Goal: Information Seeking & Learning: Check status

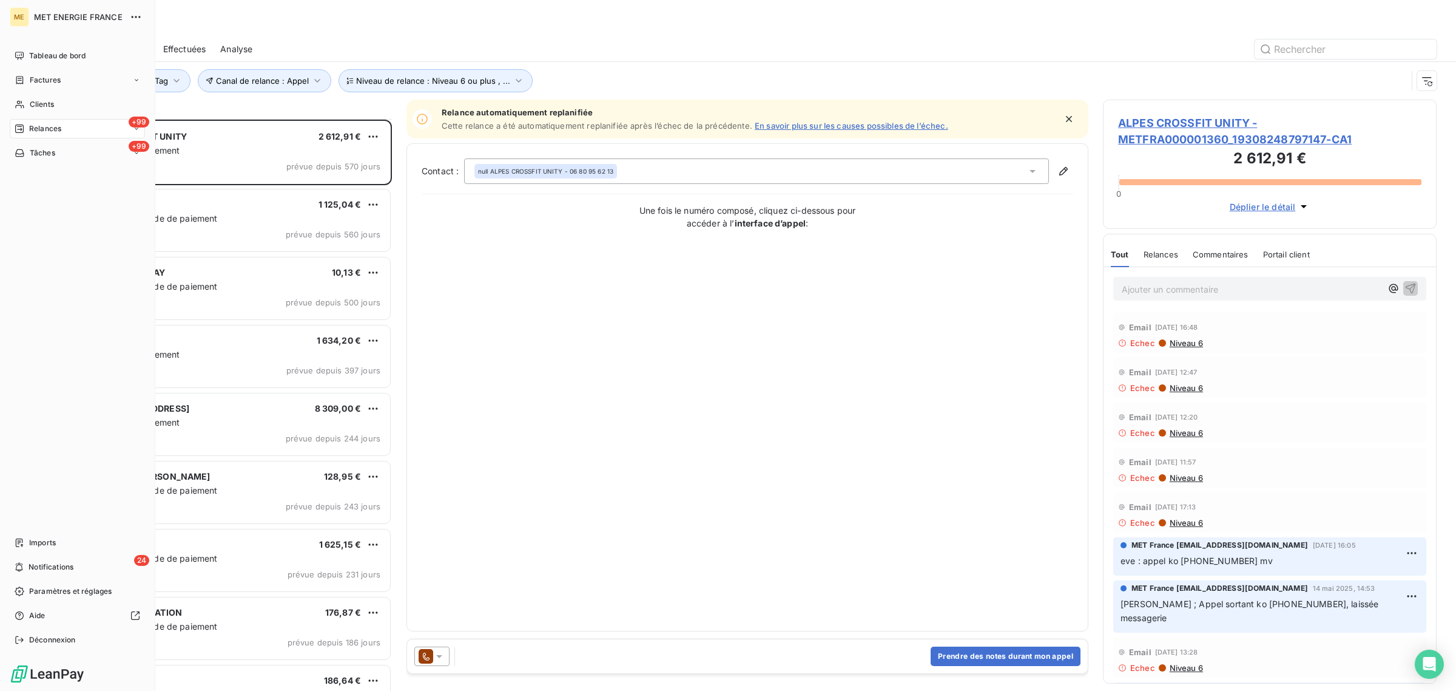
scroll to position [560, 322]
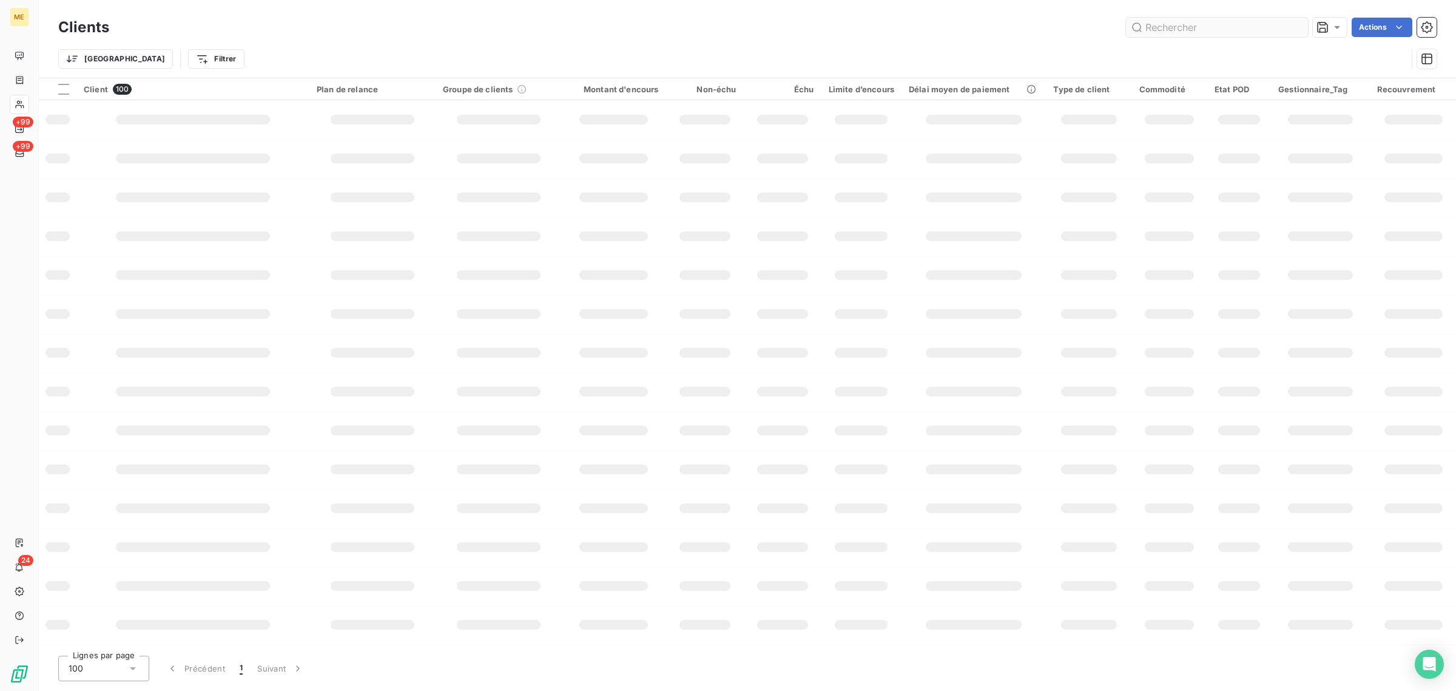
click at [1224, 23] on input "text" at bounding box center [1217, 27] width 182 height 19
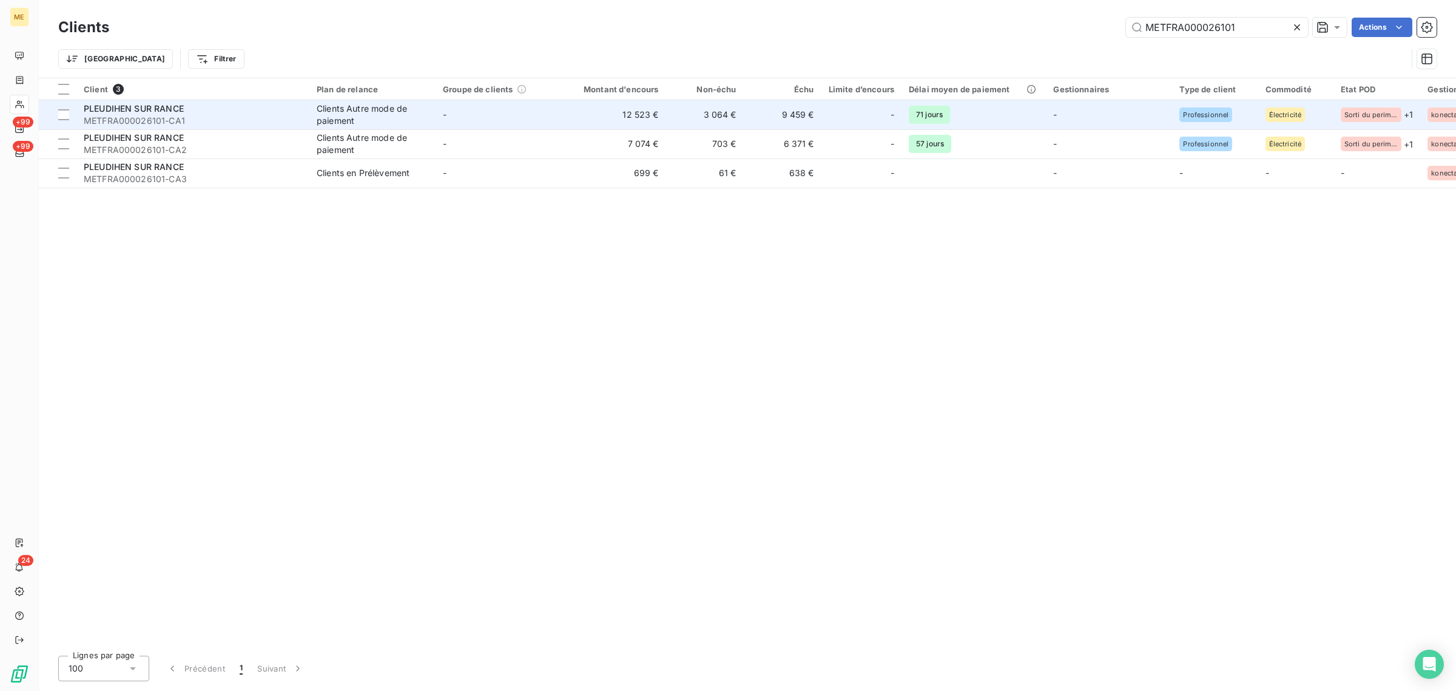
type input "METFRA000026101"
click at [566, 108] on td "12 523 €" at bounding box center [614, 114] width 104 height 29
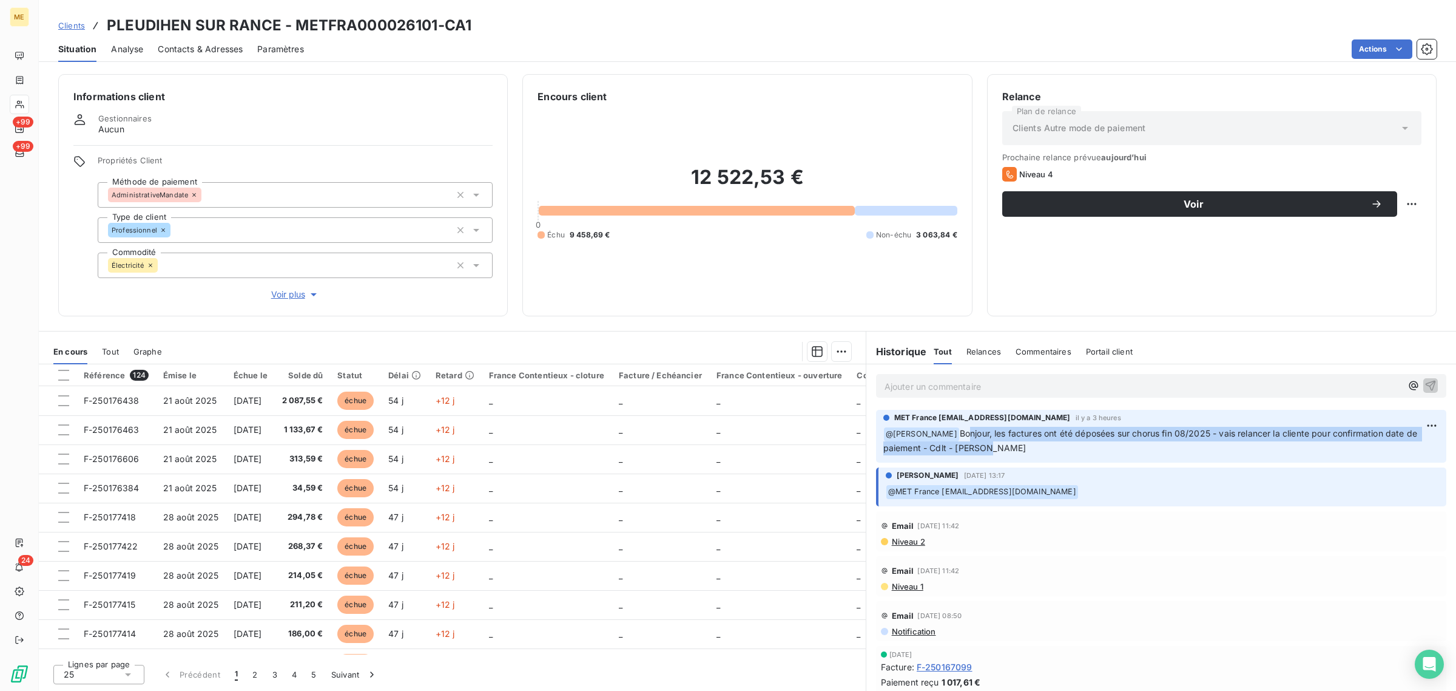
drag, startPoint x: 989, startPoint y: 433, endPoint x: 1015, endPoint y: 448, distance: 29.7
click at [1015, 448] on p "﻿ @ [PERSON_NAME], les factures ont été déposées sur chorus fin 08/2025 - vais …" at bounding box center [1161, 441] width 556 height 29
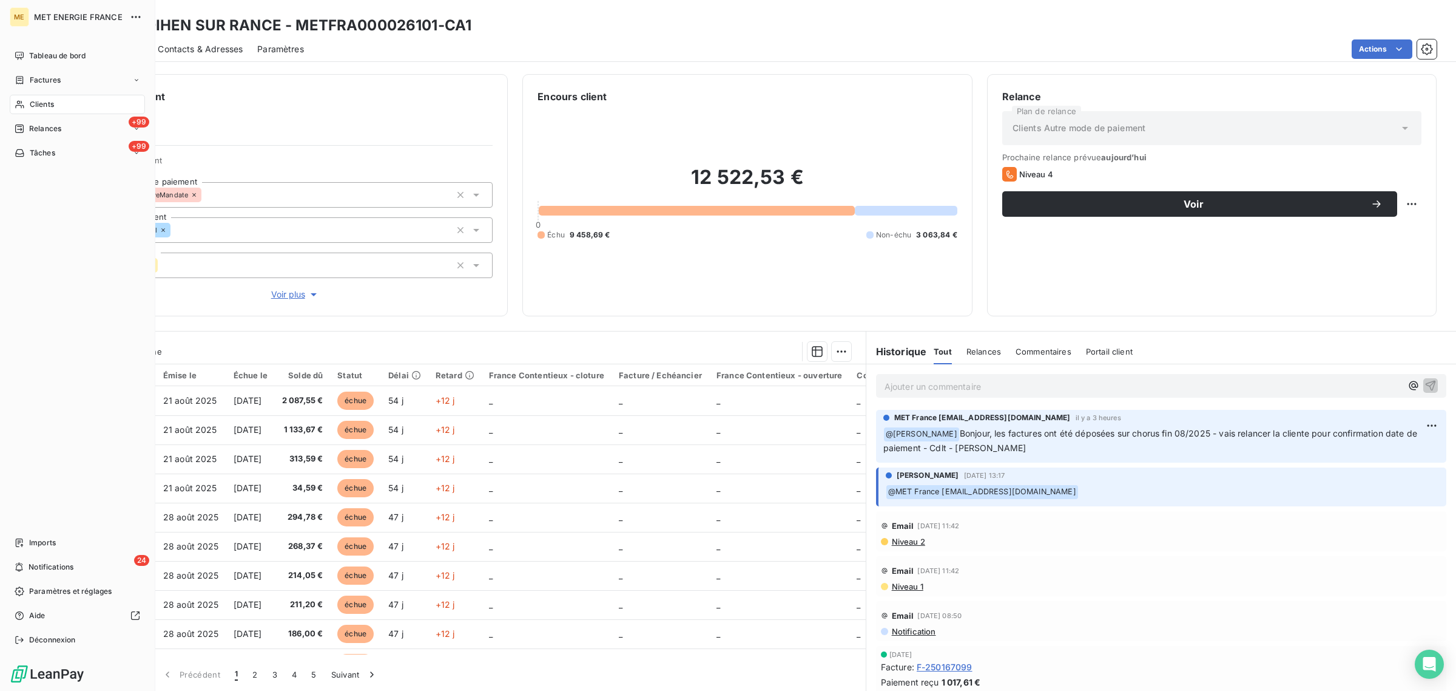
click at [23, 101] on icon at bounding box center [20, 105] width 10 height 10
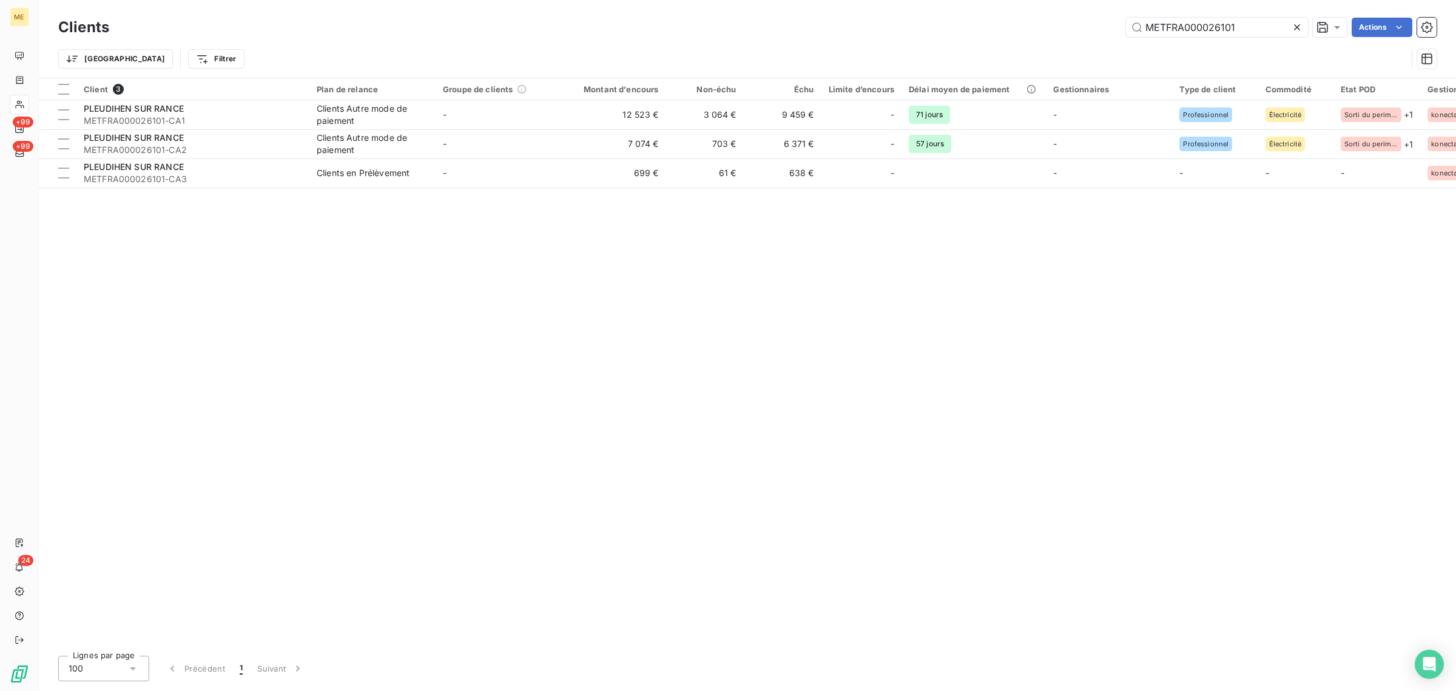
drag, startPoint x: 1246, startPoint y: 35, endPoint x: 1010, endPoint y: 30, distance: 235.5
click at [1011, 29] on div "METFRA000026101 Actions" at bounding box center [780, 27] width 1313 height 19
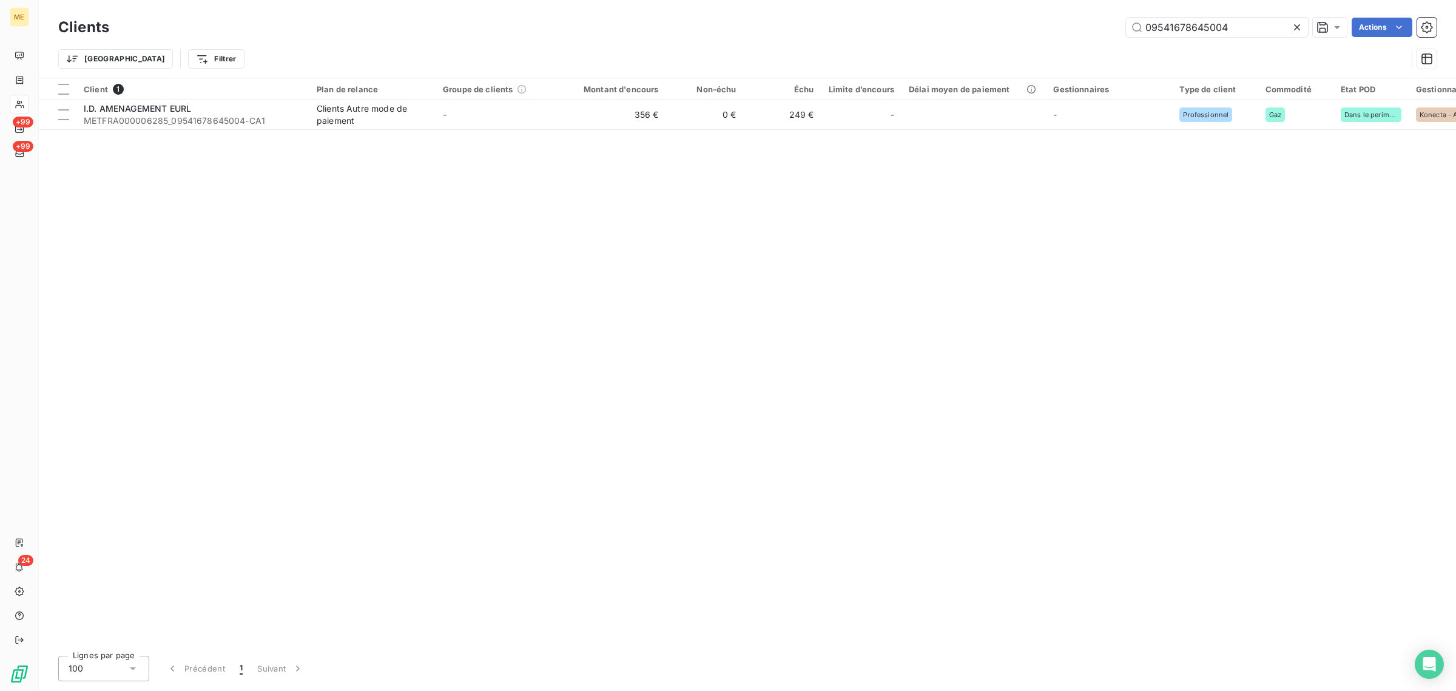
type input "09541678645004"
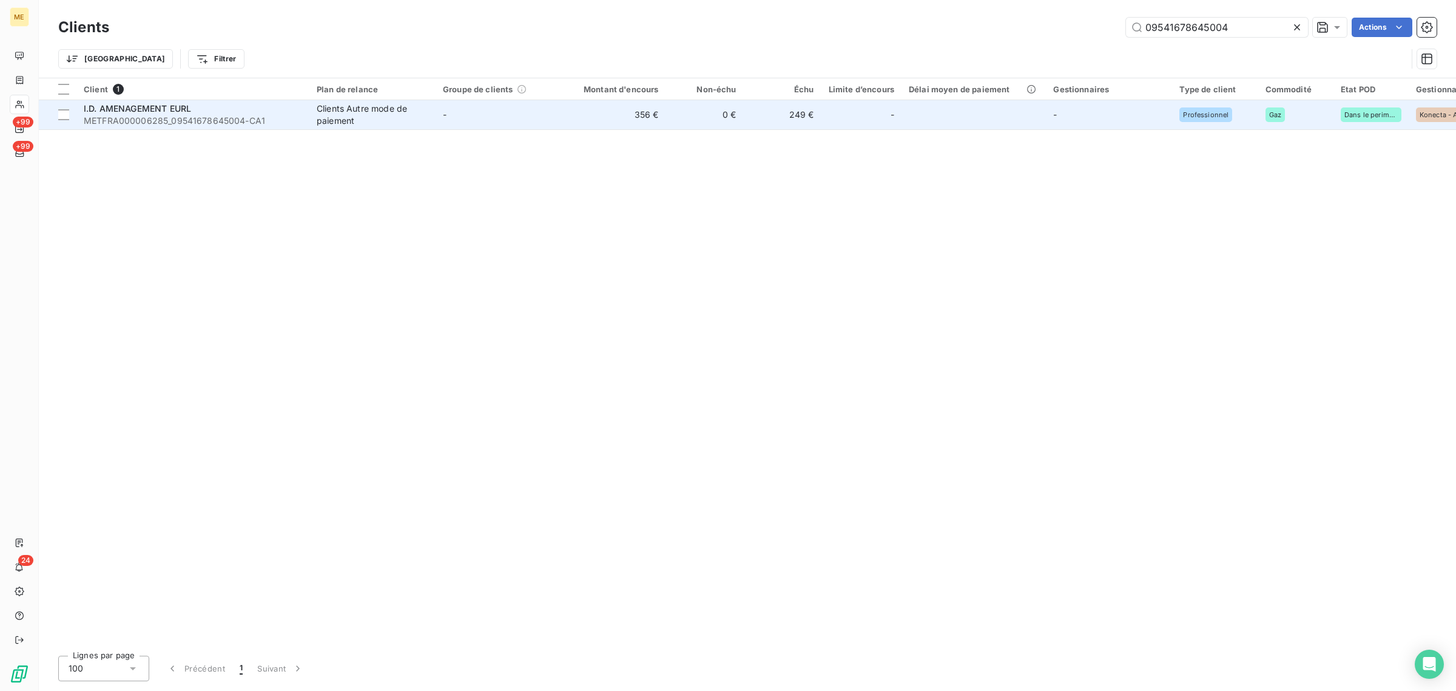
drag, startPoint x: 574, startPoint y: 126, endPoint x: 565, endPoint y: 126, distance: 9.1
click at [565, 126] on td "356 €" at bounding box center [614, 114] width 104 height 29
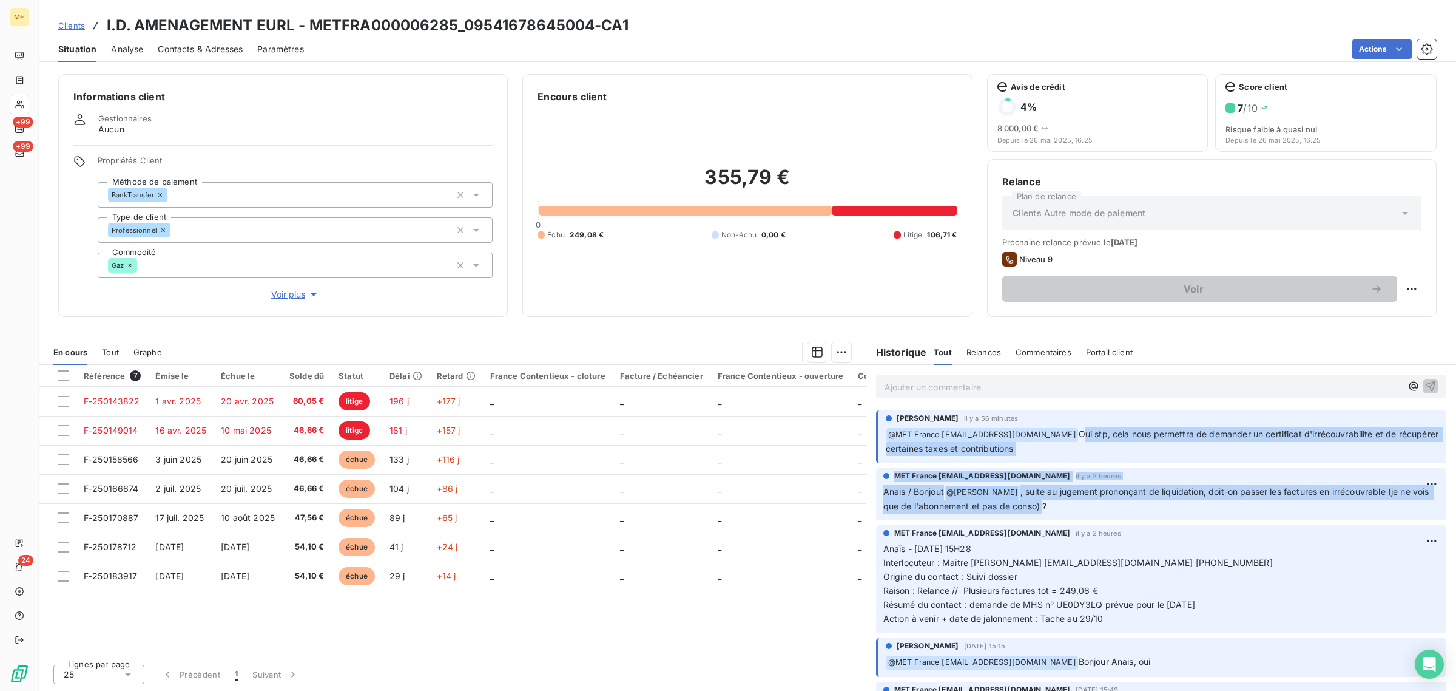
drag, startPoint x: 1081, startPoint y: 434, endPoint x: 1077, endPoint y: 514, distance: 80.2
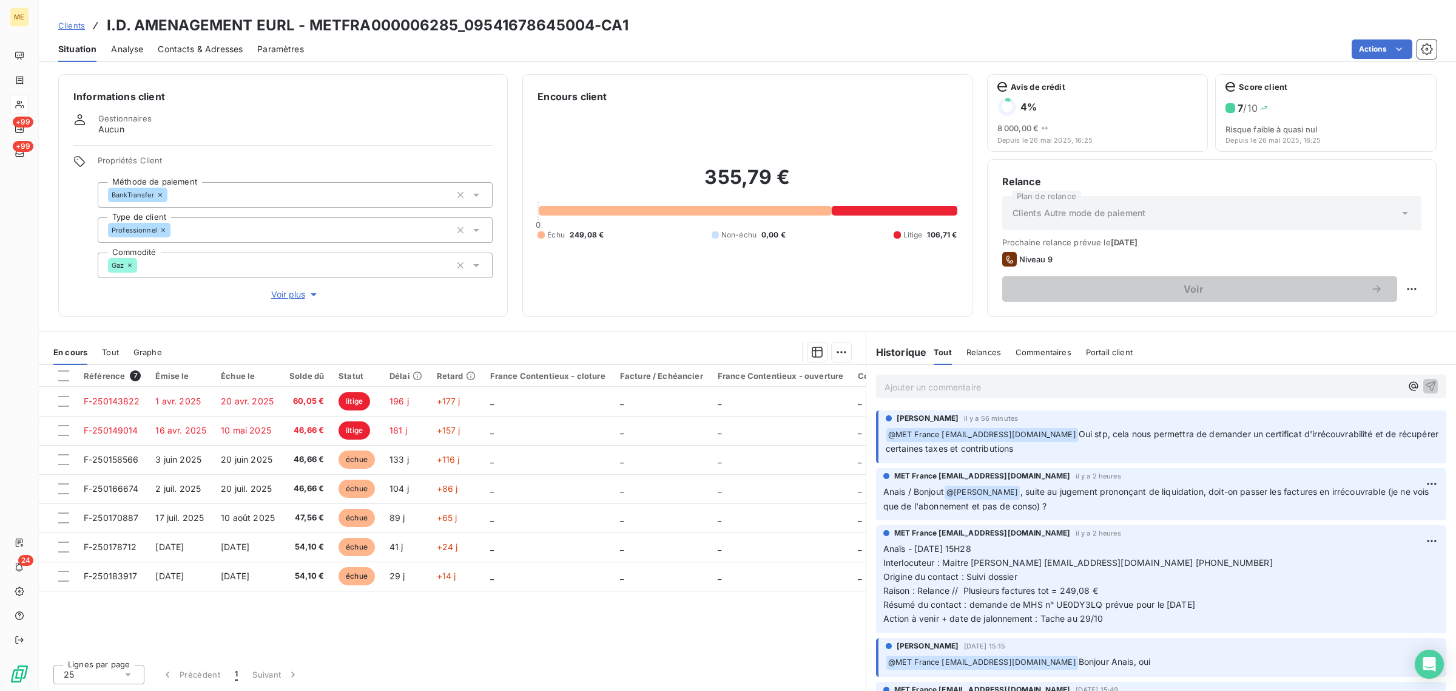
click at [1080, 513] on div "MET France [EMAIL_ADDRESS][DOMAIN_NAME] il y a 2 heures Anais / [PERSON_NAME] @…" at bounding box center [1161, 494] width 570 height 53
drag, startPoint x: 1085, startPoint y: 507, endPoint x: 1069, endPoint y: 437, distance: 71.7
click at [1084, 439] on span "Oui stp, cela nous permettra de demander un certificat d'irrécouvrabilité et de…" at bounding box center [1164, 440] width 556 height 25
drag, startPoint x: 1394, startPoint y: 435, endPoint x: 1336, endPoint y: 441, distance: 59.1
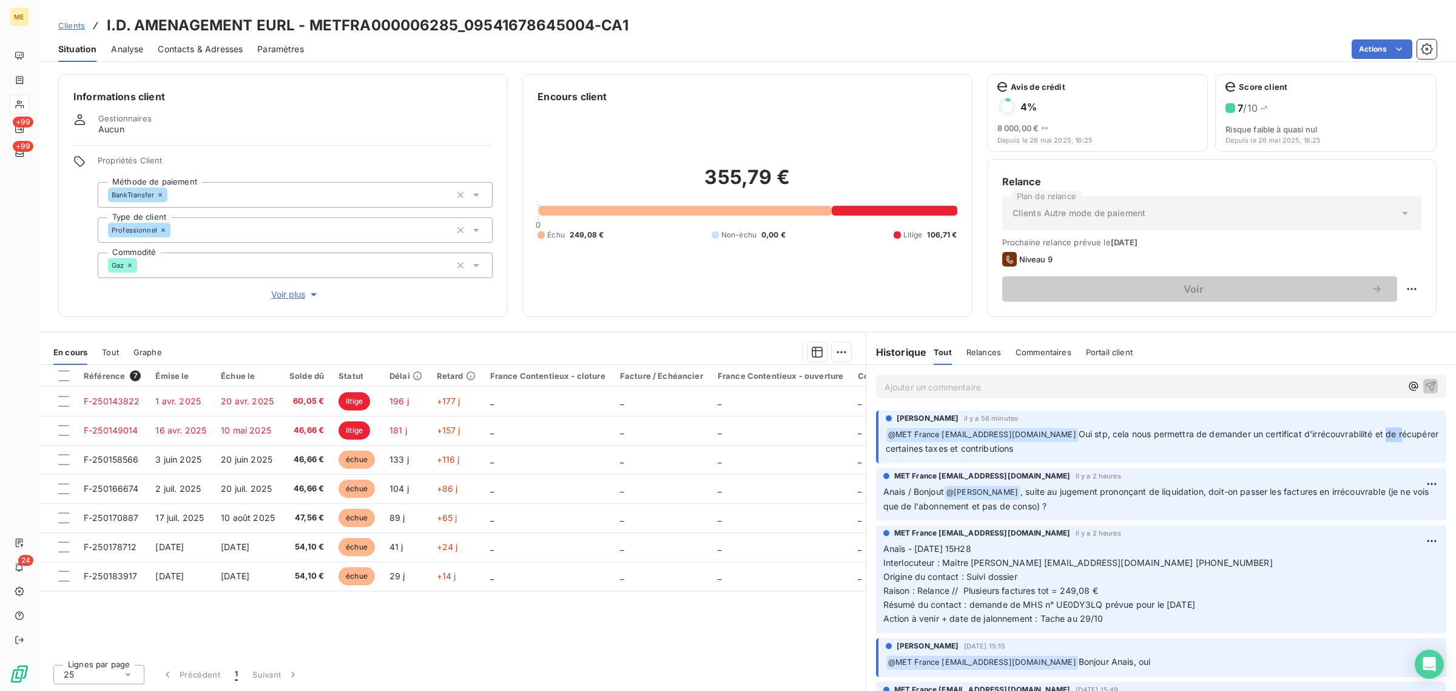
click at [1383, 437] on span "Oui stp, cela nous permettra de demander un certificat d'irrécouvrabilité et de…" at bounding box center [1164, 440] width 556 height 25
drag, startPoint x: 1070, startPoint y: 452, endPoint x: 1082, endPoint y: 434, distance: 21.4
click at [1082, 434] on p "﻿ @ MET [GEOGRAPHIC_DATA] [EMAIL_ADDRESS][DOMAIN_NAME] Oui stp, cela nous perme…" at bounding box center [1162, 441] width 553 height 29
click at [1076, 446] on p "﻿ @ MET [GEOGRAPHIC_DATA] [EMAIL_ADDRESS][DOMAIN_NAME] Oui stp, cela nous perme…" at bounding box center [1162, 441] width 553 height 29
drag, startPoint x: 1075, startPoint y: 453, endPoint x: 1083, endPoint y: 435, distance: 19.3
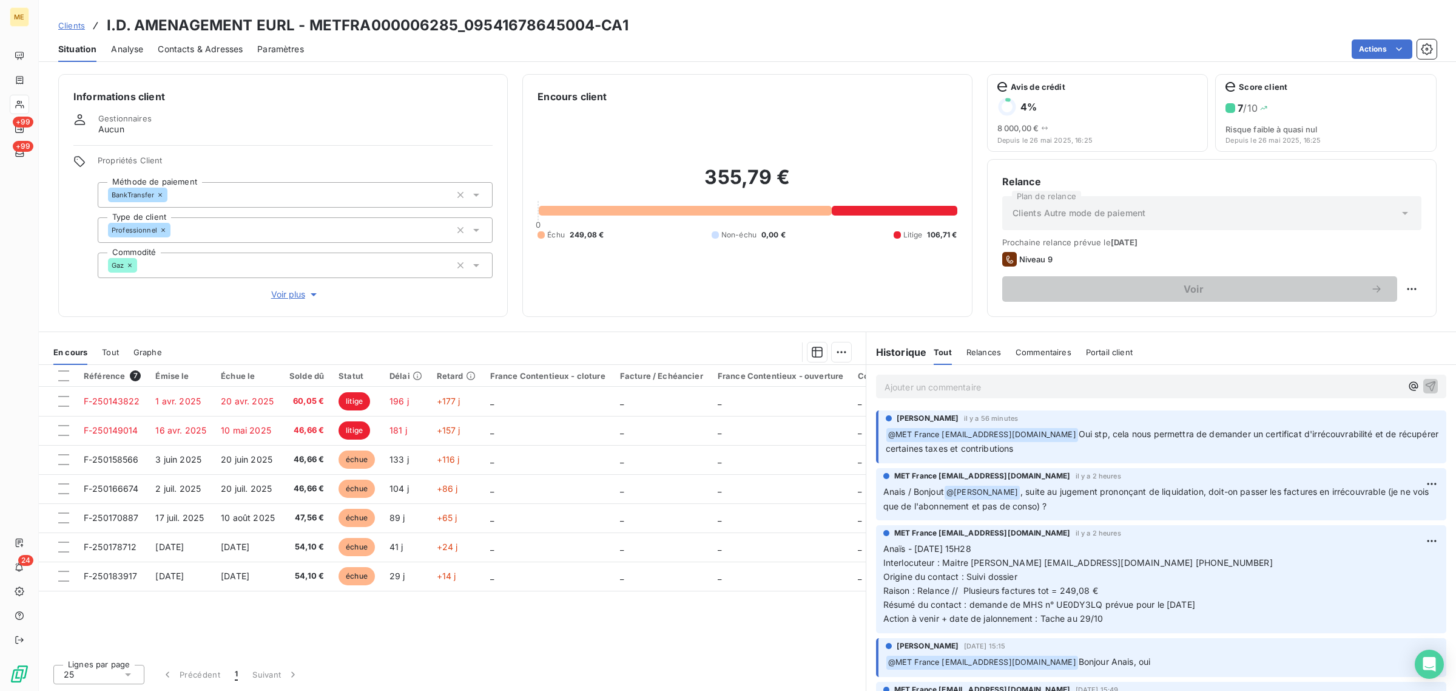
click at [1083, 435] on p "﻿ @ MET [GEOGRAPHIC_DATA] [EMAIL_ADDRESS][DOMAIN_NAME] Oui stp, cela nous perme…" at bounding box center [1162, 441] width 553 height 29
click at [1083, 435] on span "Oui stp, cela nous permettra de demander un certificat d'irrécouvrabilité et de…" at bounding box center [1164, 440] width 556 height 25
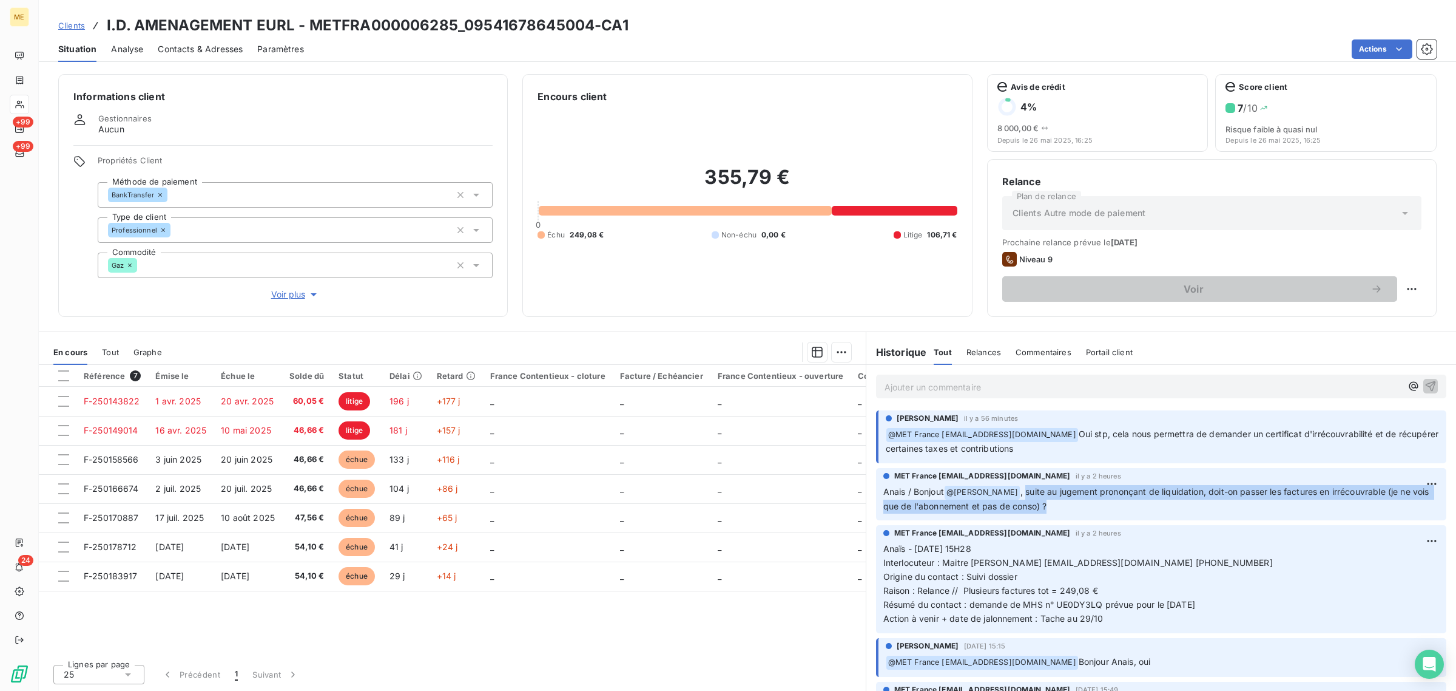
drag, startPoint x: 1027, startPoint y: 491, endPoint x: 1080, endPoint y: 502, distance: 54.5
click at [1080, 502] on p "Anais / [PERSON_NAME] @ [PERSON_NAME] , suite au jugement prononçant de liquida…" at bounding box center [1161, 499] width 556 height 29
click at [1081, 505] on p "Anais / [PERSON_NAME] @ [PERSON_NAME] , suite au jugement prononçant de liquida…" at bounding box center [1161, 499] width 556 height 29
drag, startPoint x: 1081, startPoint y: 508, endPoint x: 1025, endPoint y: 490, distance: 58.1
click at [1025, 490] on p "Anais / [PERSON_NAME] @ [PERSON_NAME] , suite au jugement prononçant de liquida…" at bounding box center [1161, 499] width 556 height 29
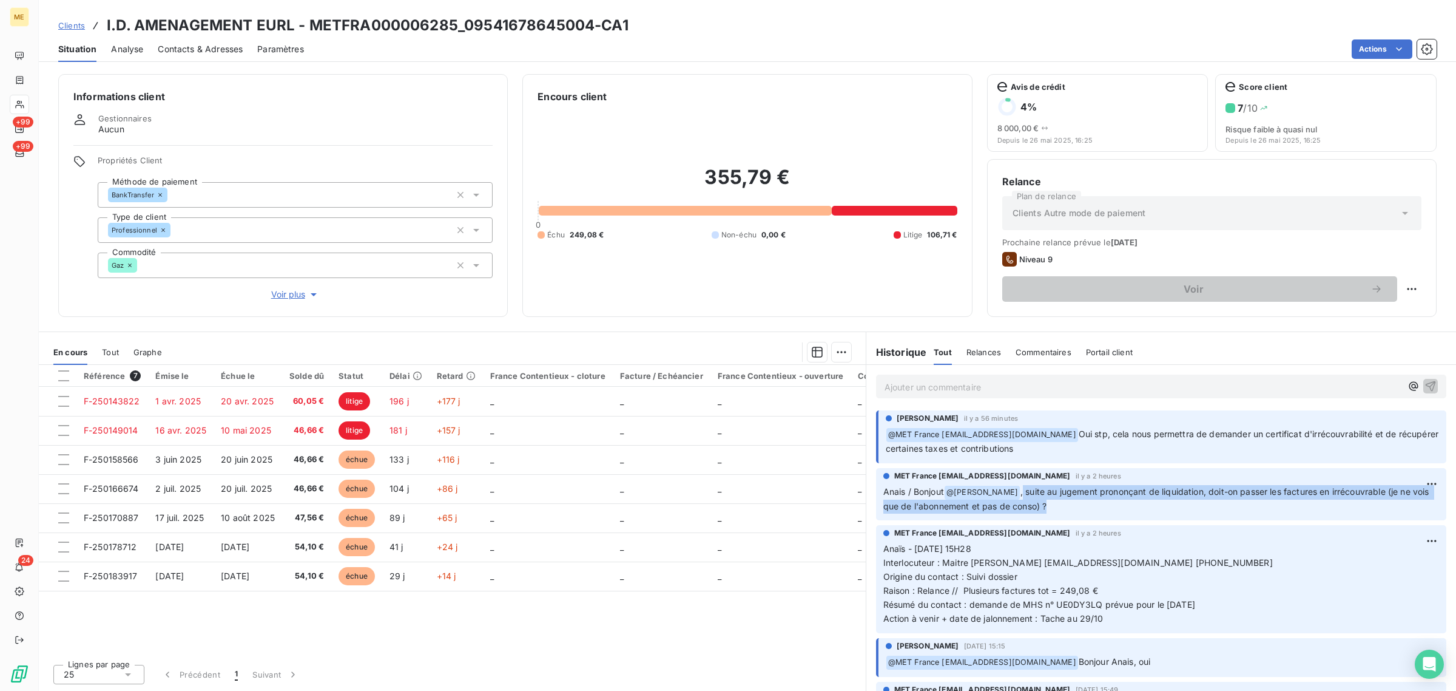
drag, startPoint x: 1073, startPoint y: 446, endPoint x: 1084, endPoint y: 435, distance: 15.9
click at [1084, 435] on p "﻿ @ MET [GEOGRAPHIC_DATA] [EMAIL_ADDRESS][DOMAIN_NAME] Oui stp, cela nous perme…" at bounding box center [1162, 441] width 553 height 29
click at [1085, 442] on p "﻿ @ MET [GEOGRAPHIC_DATA] [EMAIL_ADDRESS][DOMAIN_NAME] Oui stp, cela nous perme…" at bounding box center [1162, 441] width 553 height 29
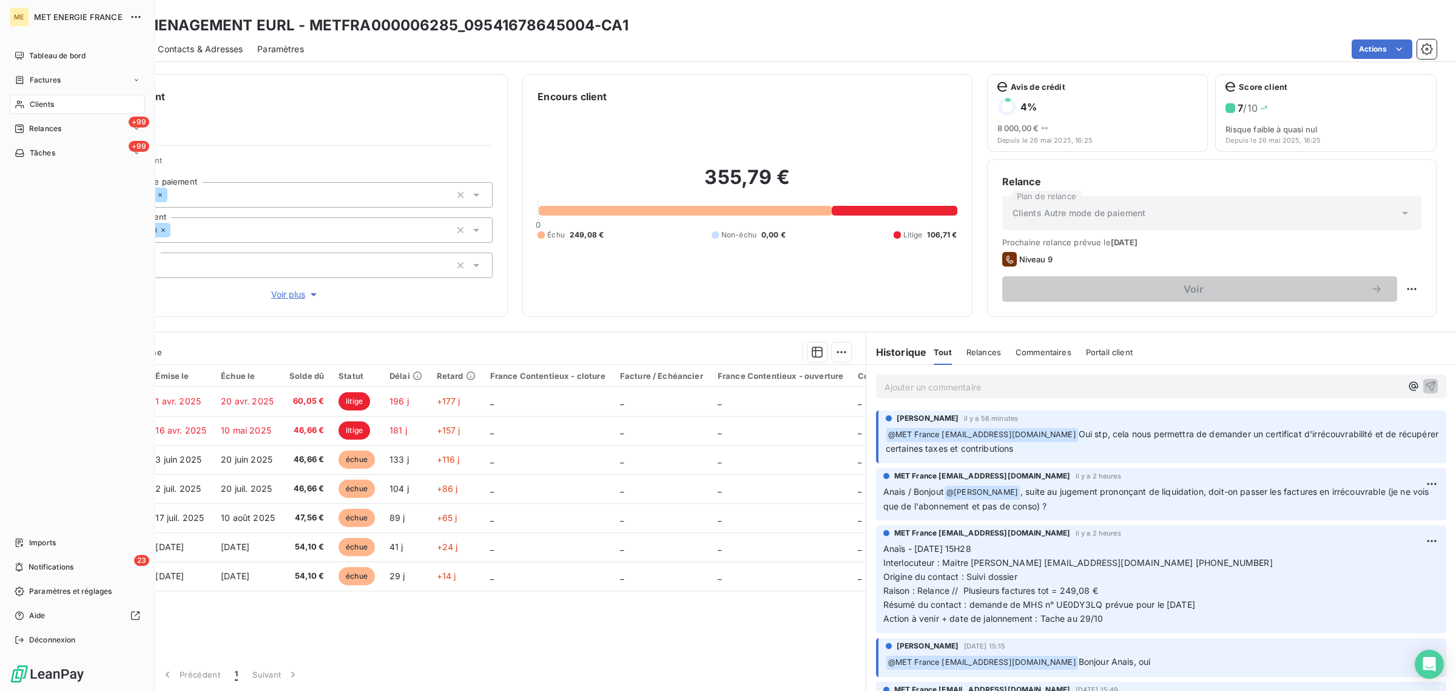
click at [23, 101] on icon at bounding box center [20, 105] width 10 height 10
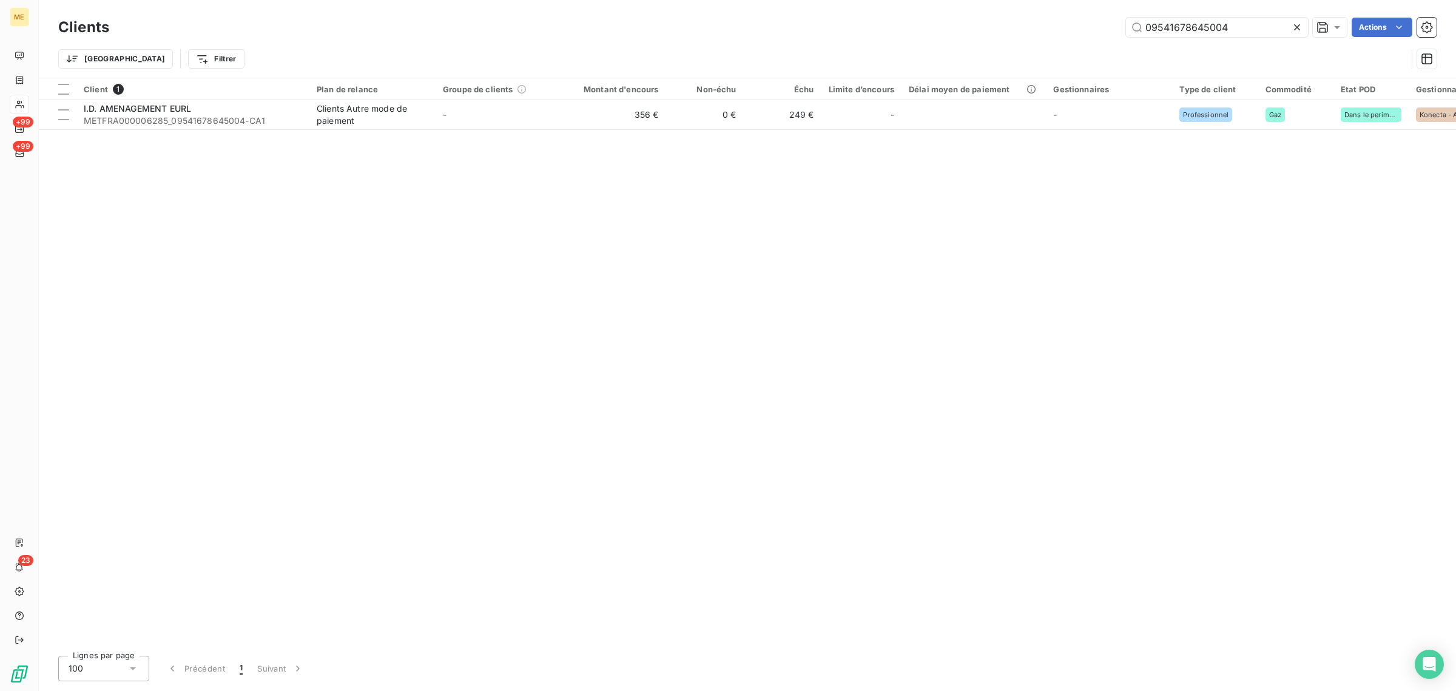
drag, startPoint x: 1229, startPoint y: 29, endPoint x: 915, endPoint y: 10, distance: 314.9
click at [915, 10] on div "Clients 09541678645004 Actions Trier Filtrer" at bounding box center [747, 39] width 1417 height 78
type input "METFRA000017726"
click at [583, 110] on td "2 532 €" at bounding box center [614, 114] width 104 height 29
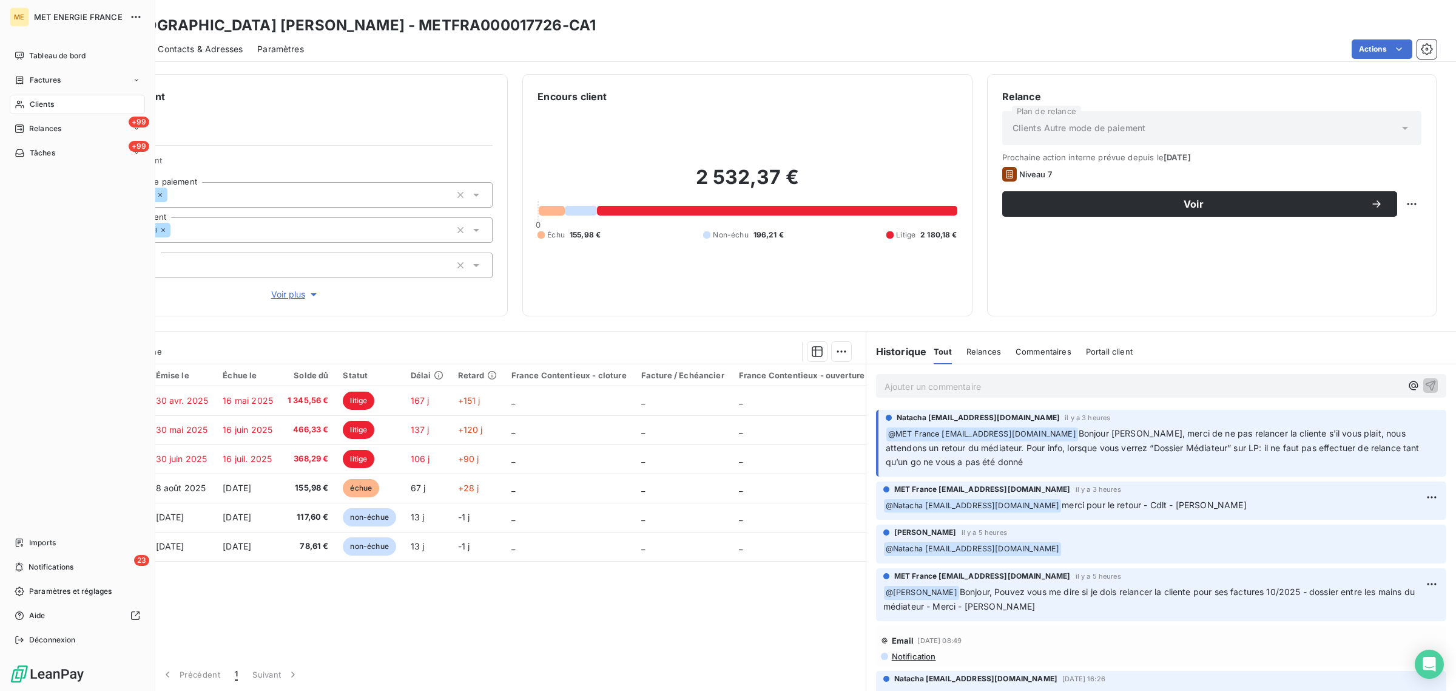
click at [13, 98] on div "Clients" at bounding box center [77, 104] width 135 height 19
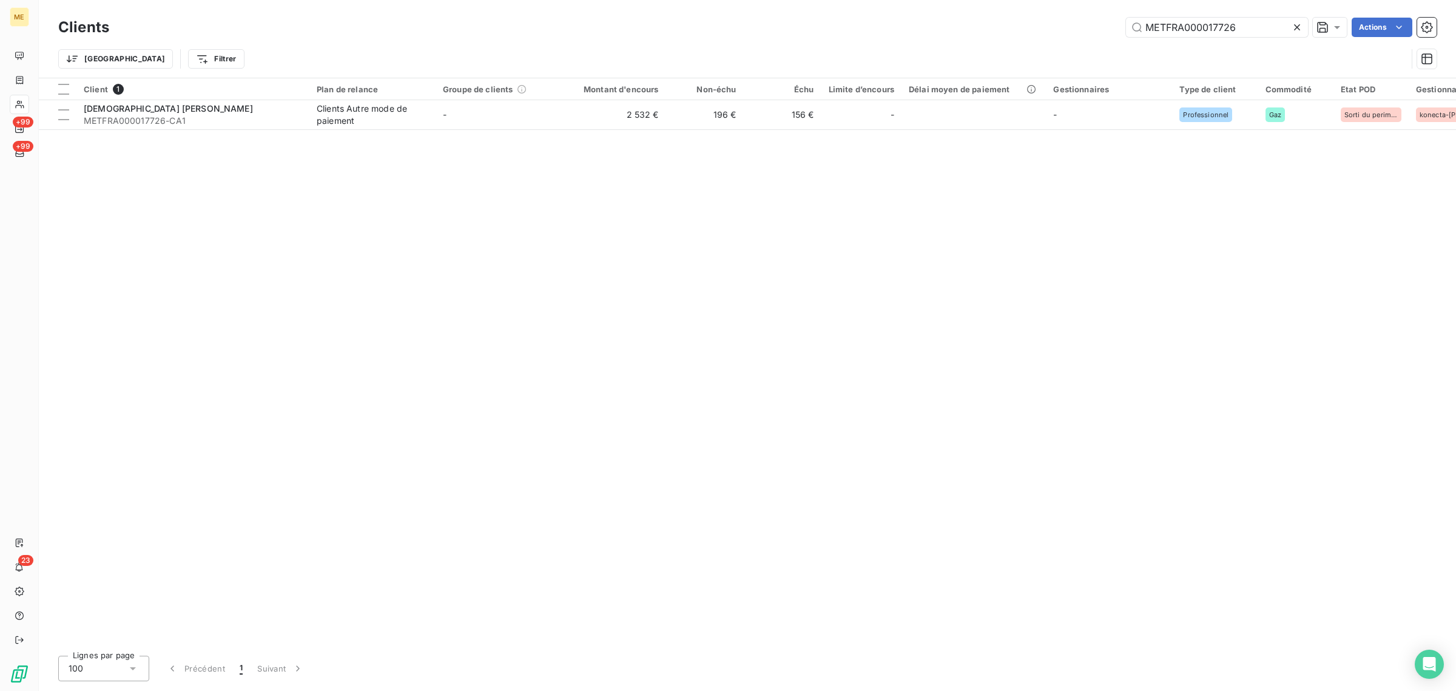
drag, startPoint x: 1251, startPoint y: 28, endPoint x: 878, endPoint y: 29, distance: 373.2
click at [878, 29] on div "METFRA000017726 Actions" at bounding box center [780, 27] width 1313 height 19
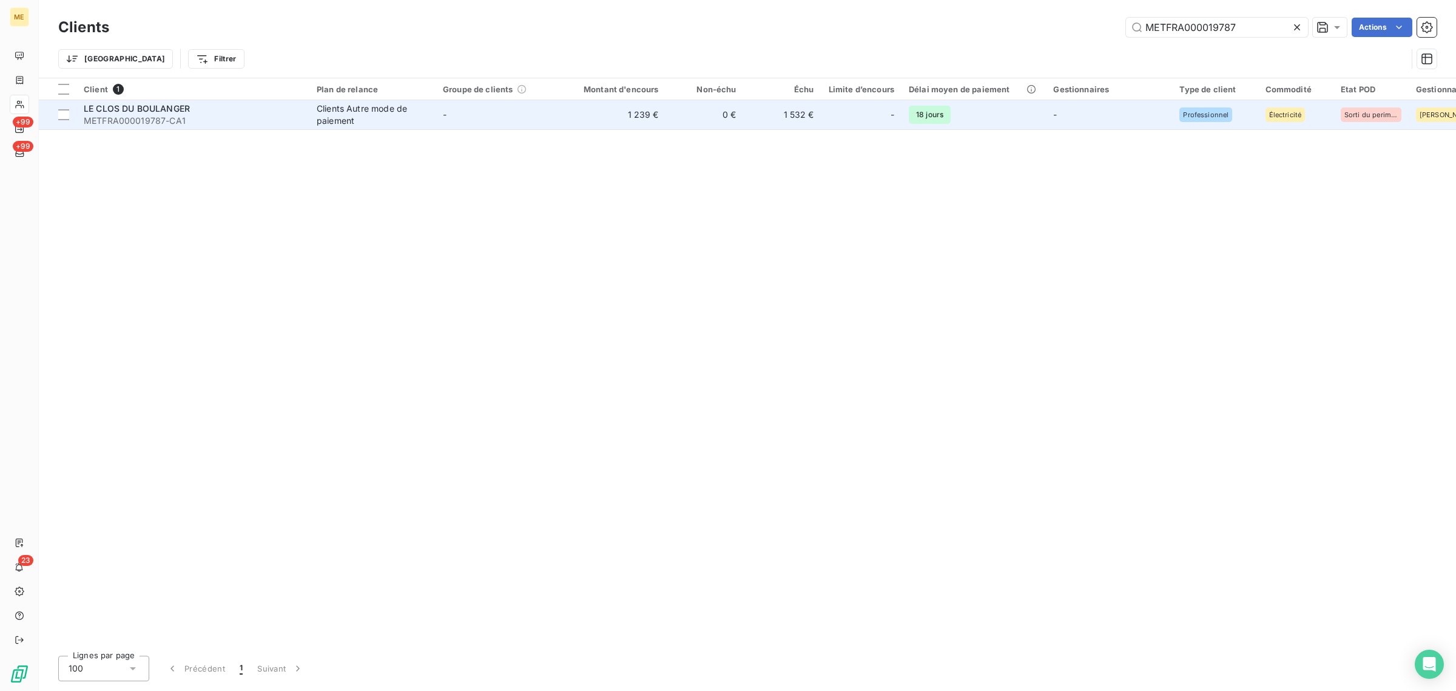
type input "METFRA000019787"
click at [612, 118] on td "1 239 €" at bounding box center [614, 114] width 104 height 29
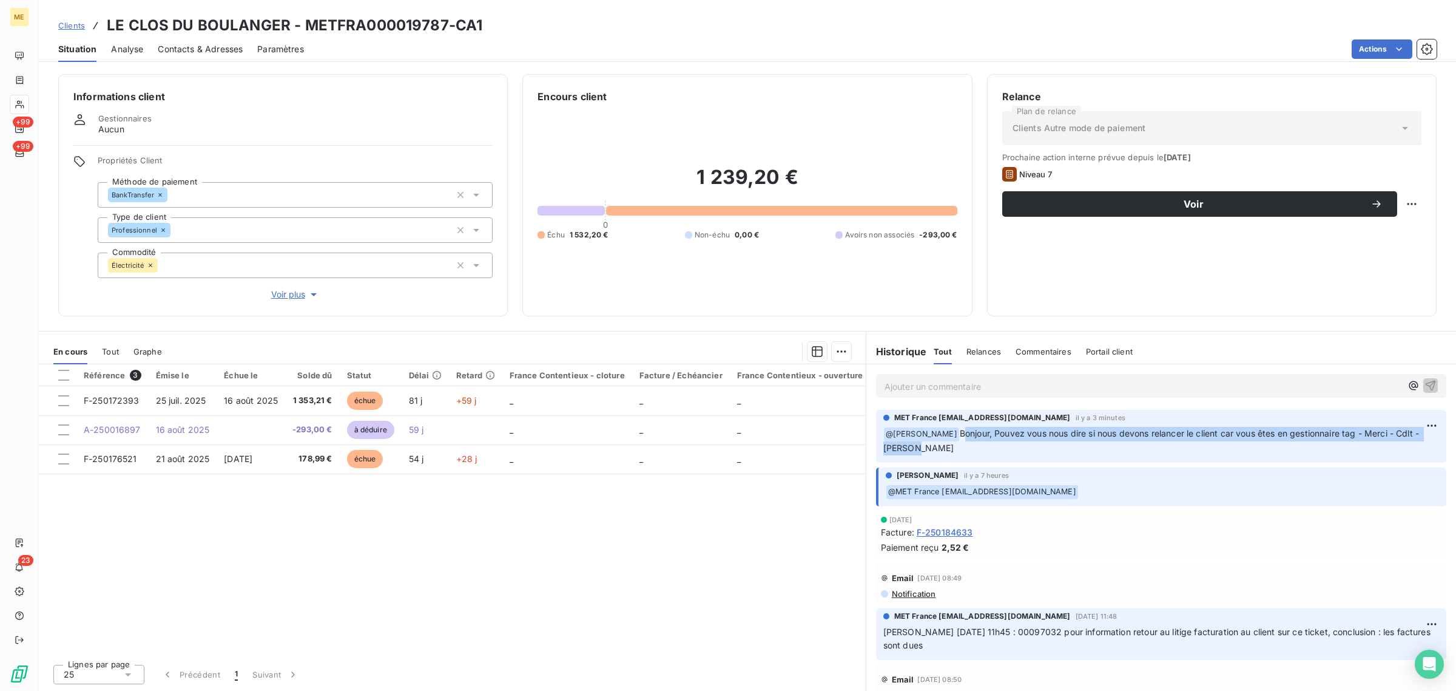
drag, startPoint x: 951, startPoint y: 452, endPoint x: 951, endPoint y: 434, distance: 17.6
click at [951, 434] on p "﻿ @ [PERSON_NAME], Pouvez vous nous dire si nous devons relancer le client car …" at bounding box center [1161, 441] width 556 height 29
click at [991, 447] on p "﻿ @ [PERSON_NAME], Pouvez vous nous dire si nous devons relancer le client car …" at bounding box center [1161, 441] width 556 height 29
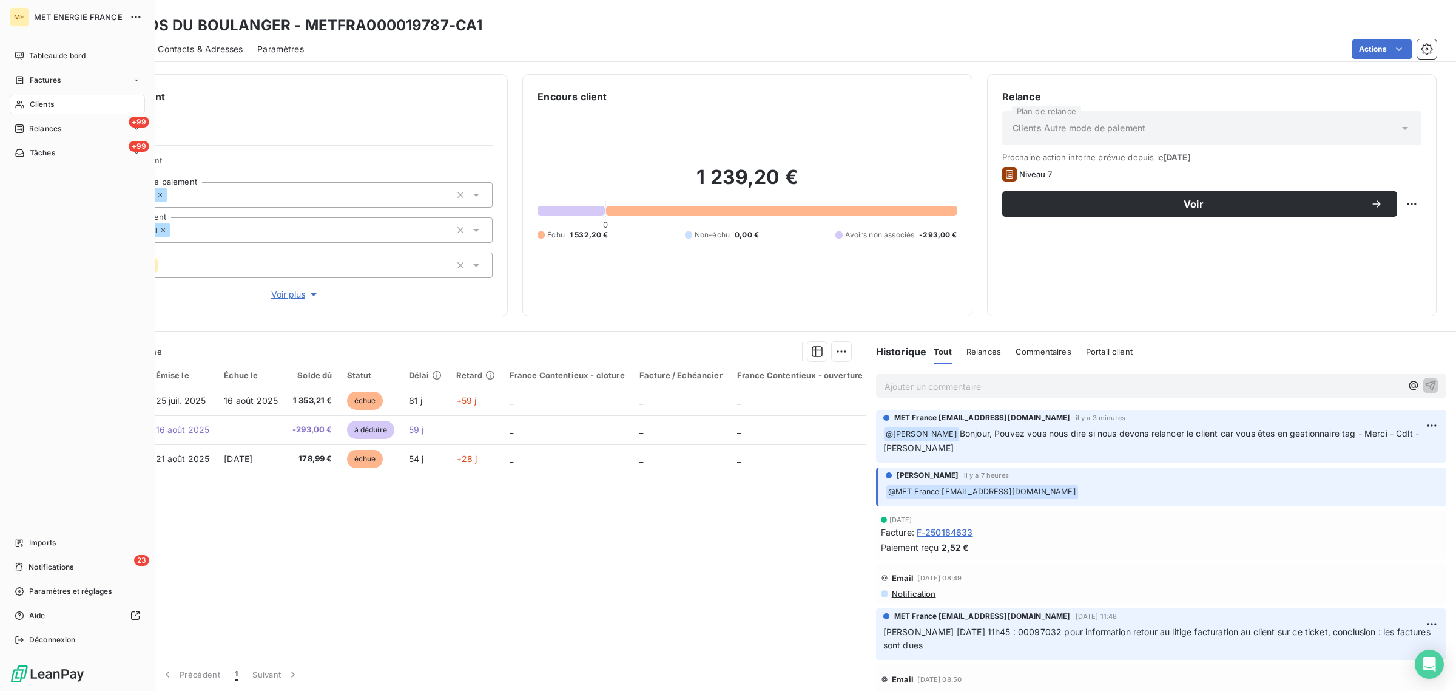
click at [22, 102] on icon at bounding box center [19, 105] width 8 height 8
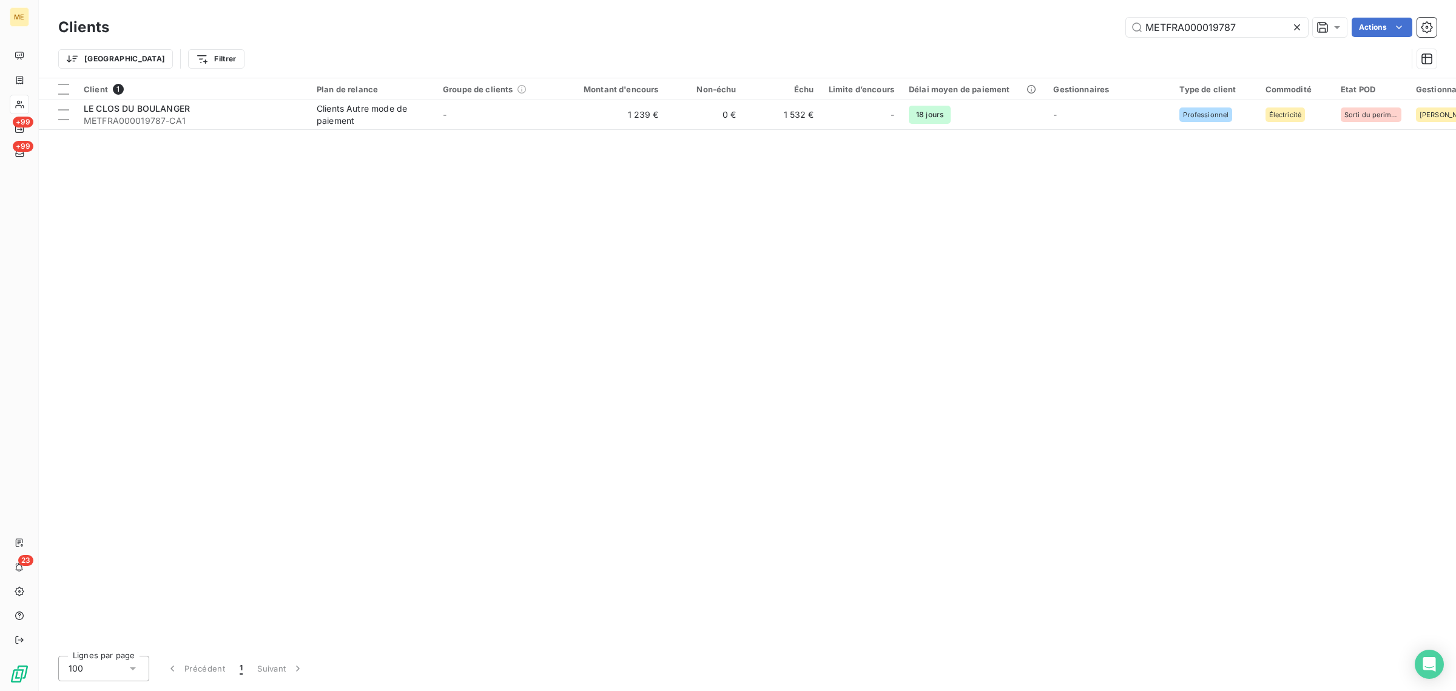
drag, startPoint x: 1259, startPoint y: 27, endPoint x: 893, endPoint y: 35, distance: 366.0
click at [894, 35] on div "METFRA000019787 Actions" at bounding box center [780, 27] width 1313 height 19
type input "23282199576385"
click at [451, 117] on td "-" at bounding box center [499, 114] width 126 height 29
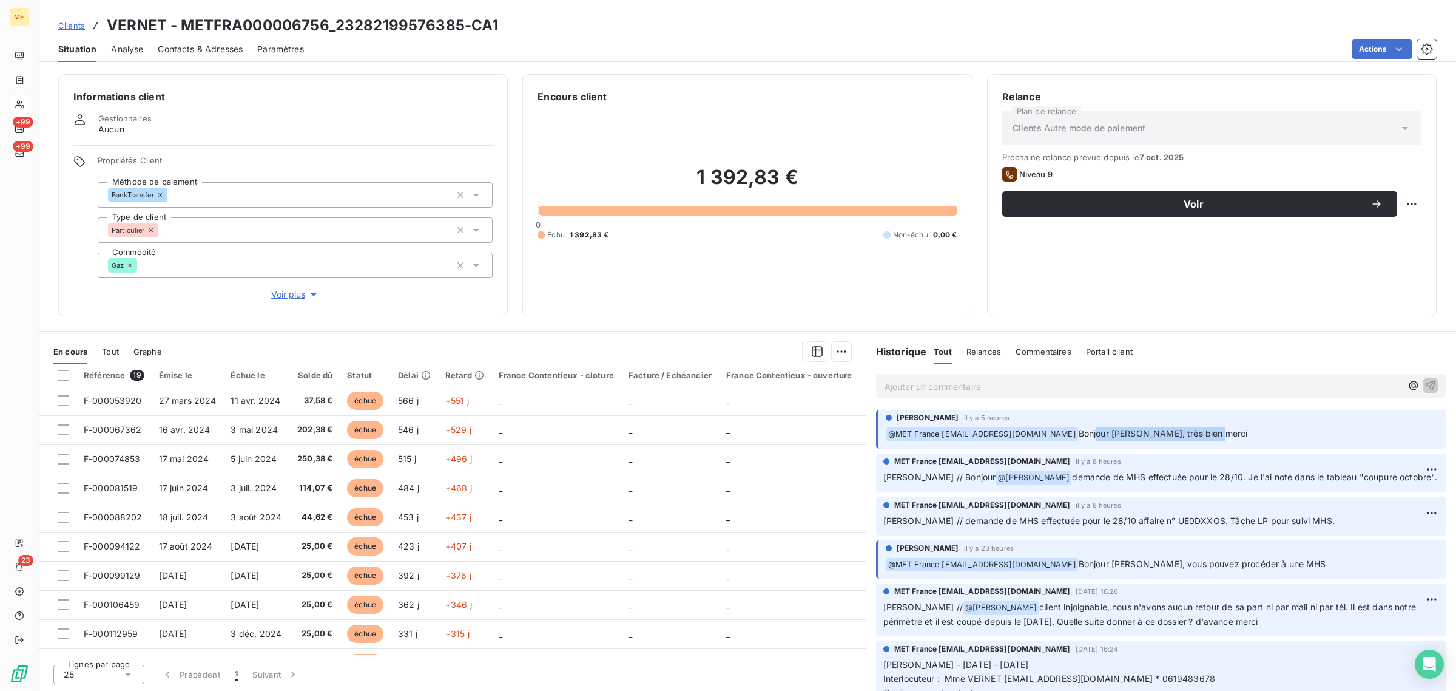
click at [1220, 435] on p "﻿ @ MET [GEOGRAPHIC_DATA] [EMAIL_ADDRESS][DOMAIN_NAME] Bonjour [PERSON_NAME], t…" at bounding box center [1162, 434] width 553 height 15
drag, startPoint x: 1045, startPoint y: 478, endPoint x: 1240, endPoint y: 473, distance: 194.8
click at [1240, 473] on span "demande de MHS effectuée pour le 28/10. Je l'ai noté dans le tableau "coupure o…" at bounding box center [1254, 476] width 365 height 10
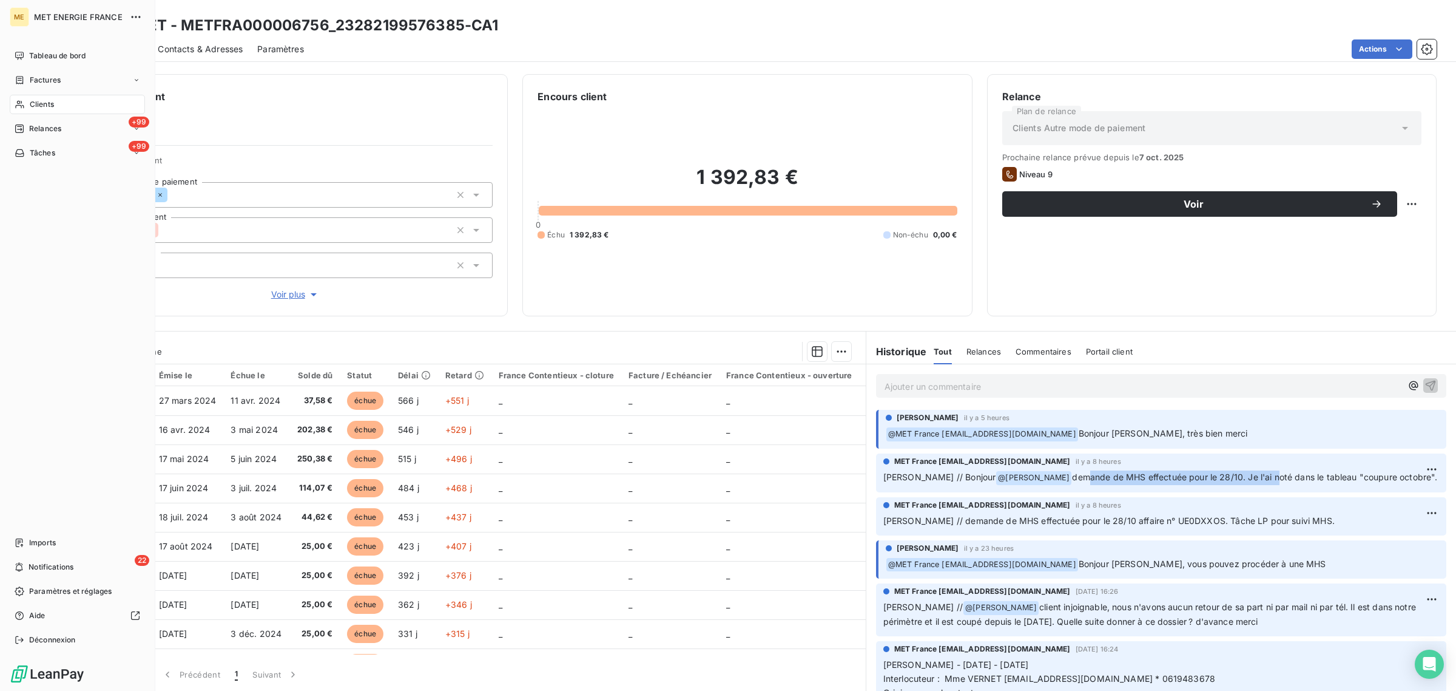
click at [22, 92] on nav "Tableau de bord Factures Clients +99 Relances +99 Tâches" at bounding box center [77, 104] width 135 height 117
click at [23, 98] on div "Clients" at bounding box center [77, 104] width 135 height 19
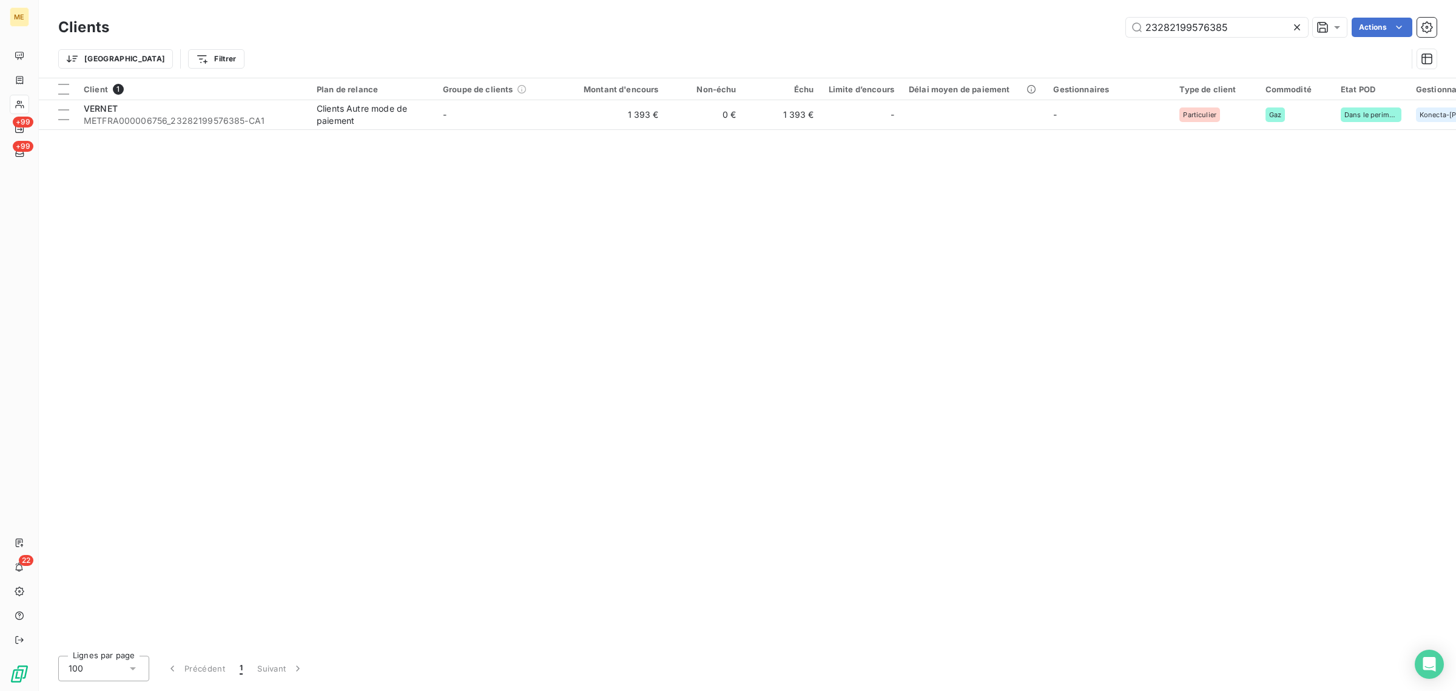
drag, startPoint x: 1263, startPoint y: 35, endPoint x: 939, endPoint y: 30, distance: 324.0
click at [942, 30] on div "23282199576385 Actions" at bounding box center [780, 27] width 1313 height 19
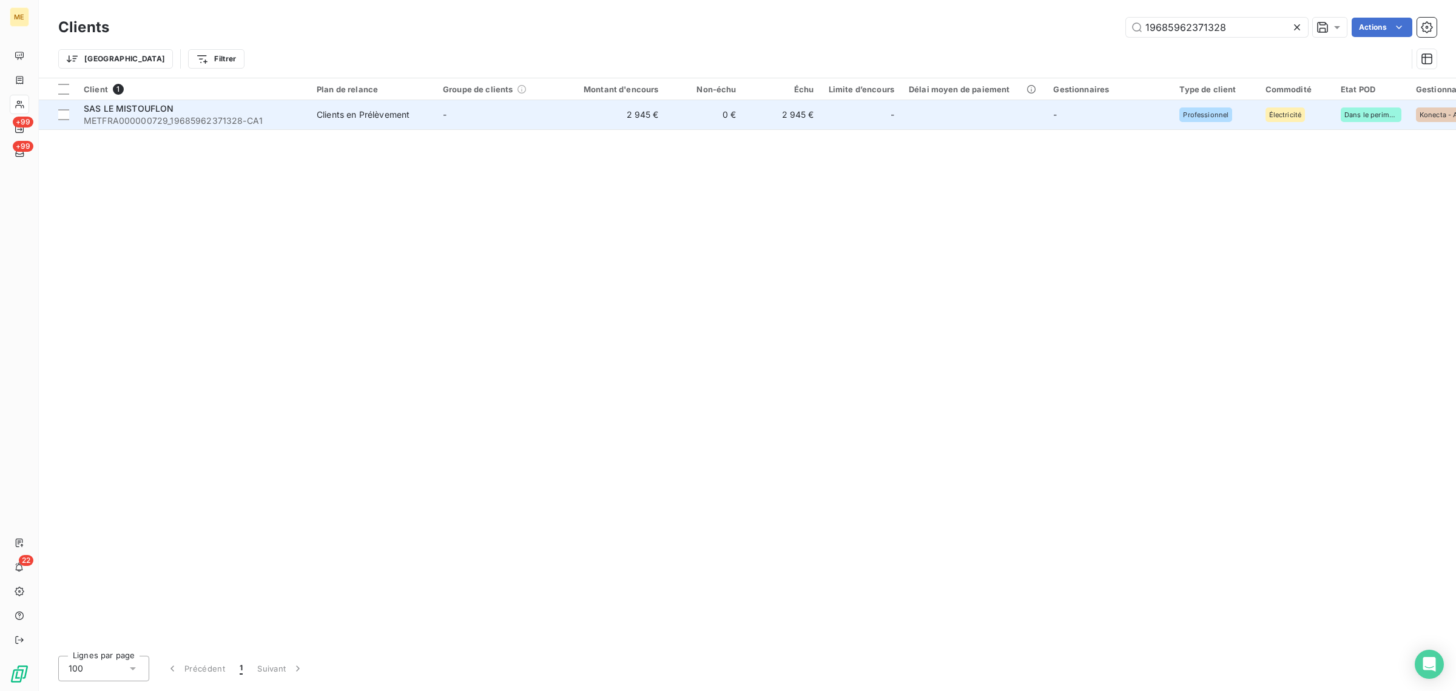
type input "19685962371328"
click at [505, 105] on td "-" at bounding box center [499, 114] width 126 height 29
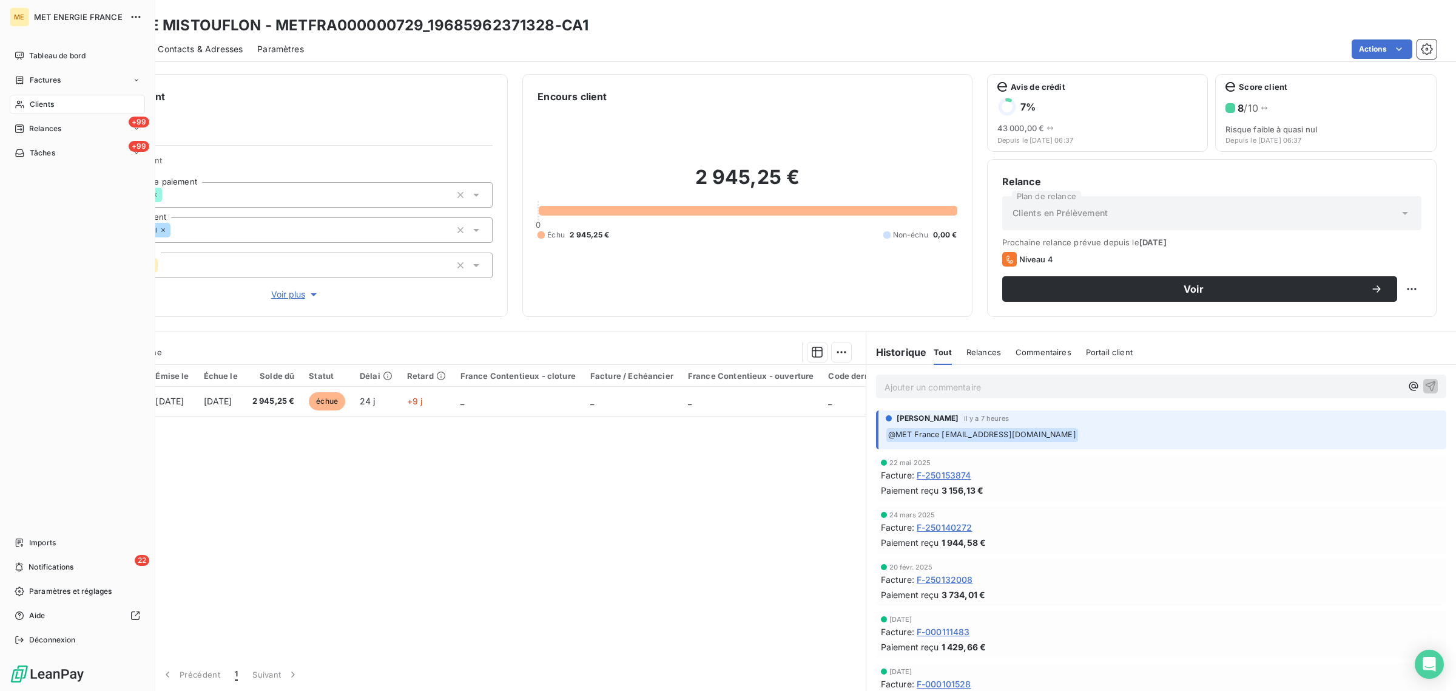
click at [32, 107] on span "Clients" at bounding box center [42, 104] width 24 height 11
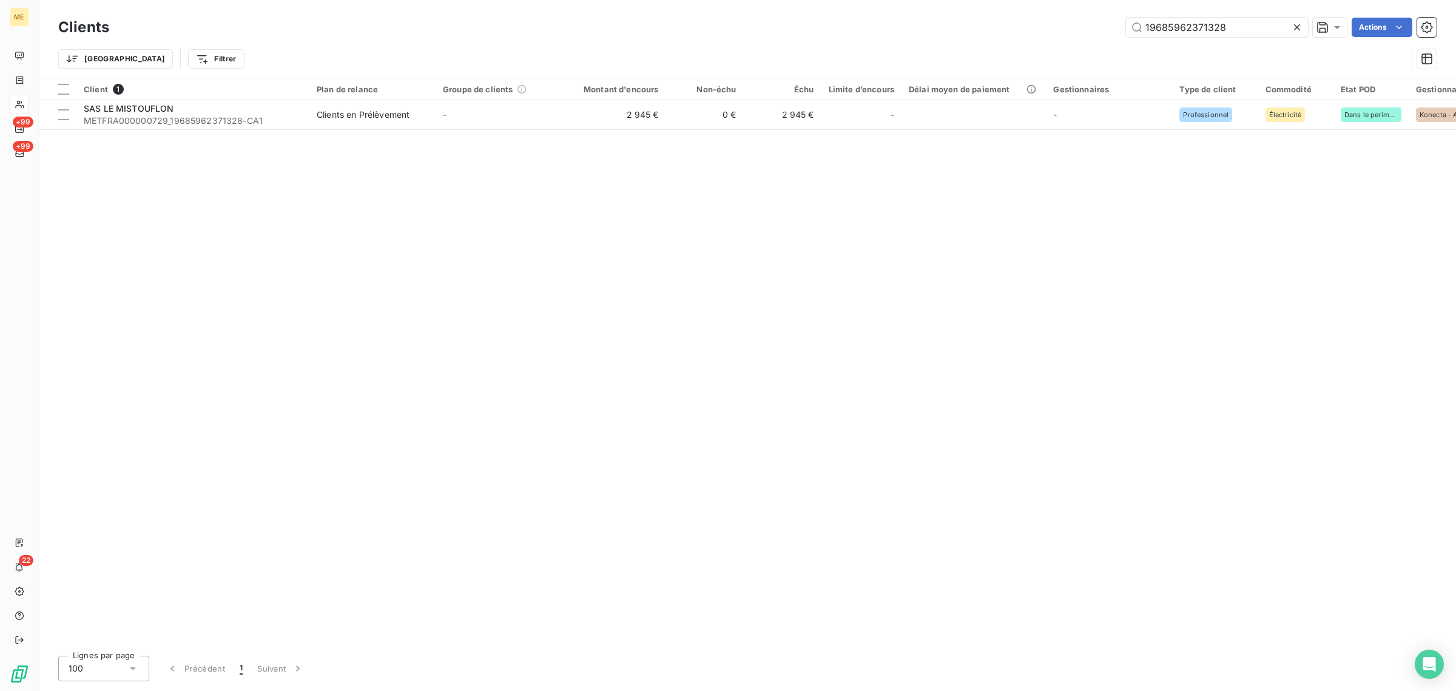
drag, startPoint x: 1250, startPoint y: 19, endPoint x: 1013, endPoint y: 31, distance: 236.9
click at [1015, 31] on div "19685962371328 Actions" at bounding box center [780, 27] width 1313 height 19
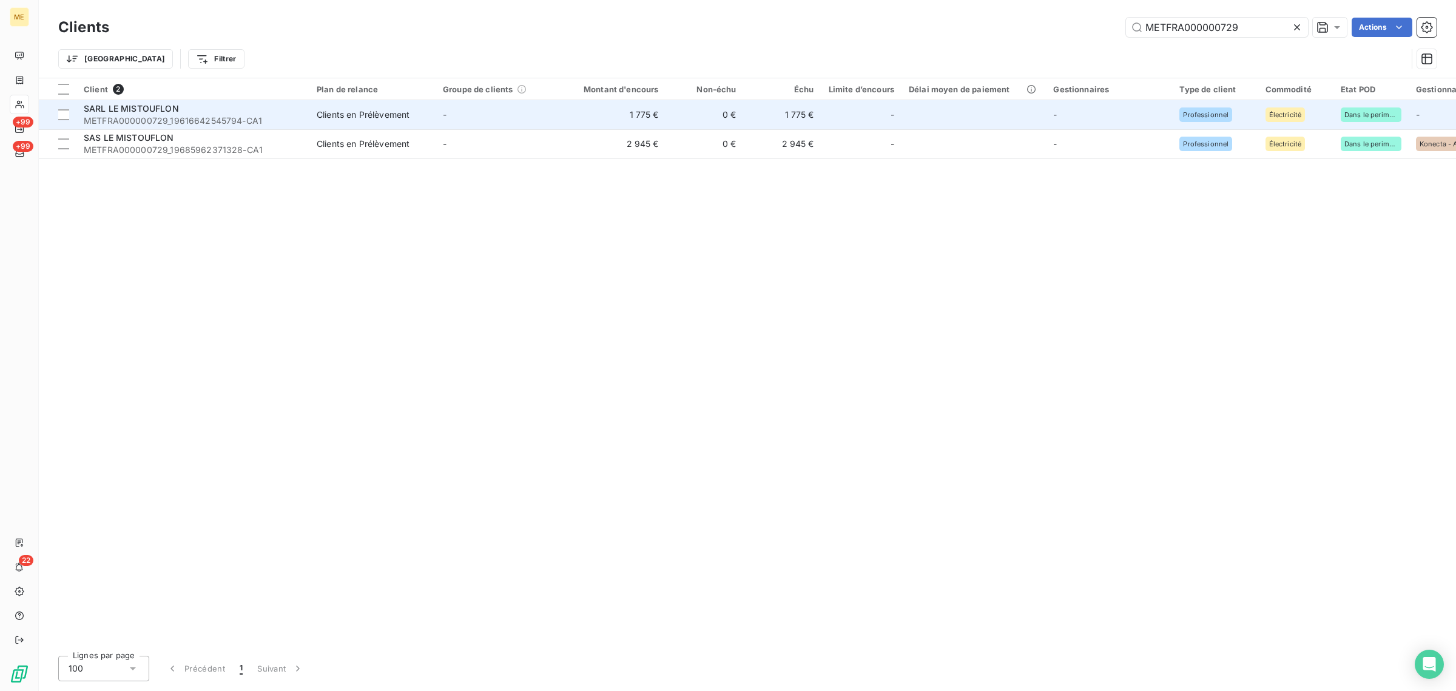
type input "METFRA000000729"
click at [554, 111] on td "-" at bounding box center [499, 114] width 126 height 29
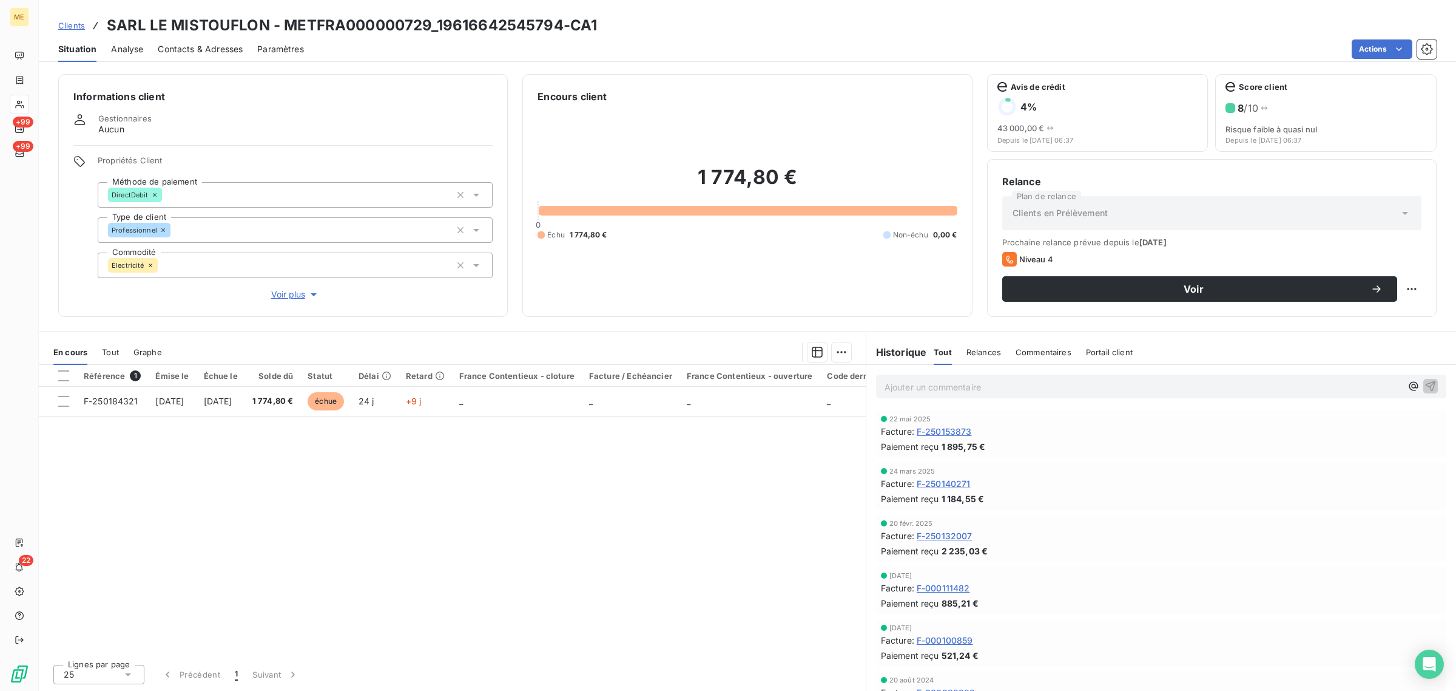
click at [65, 30] on span "Clients" at bounding box center [71, 26] width 27 height 10
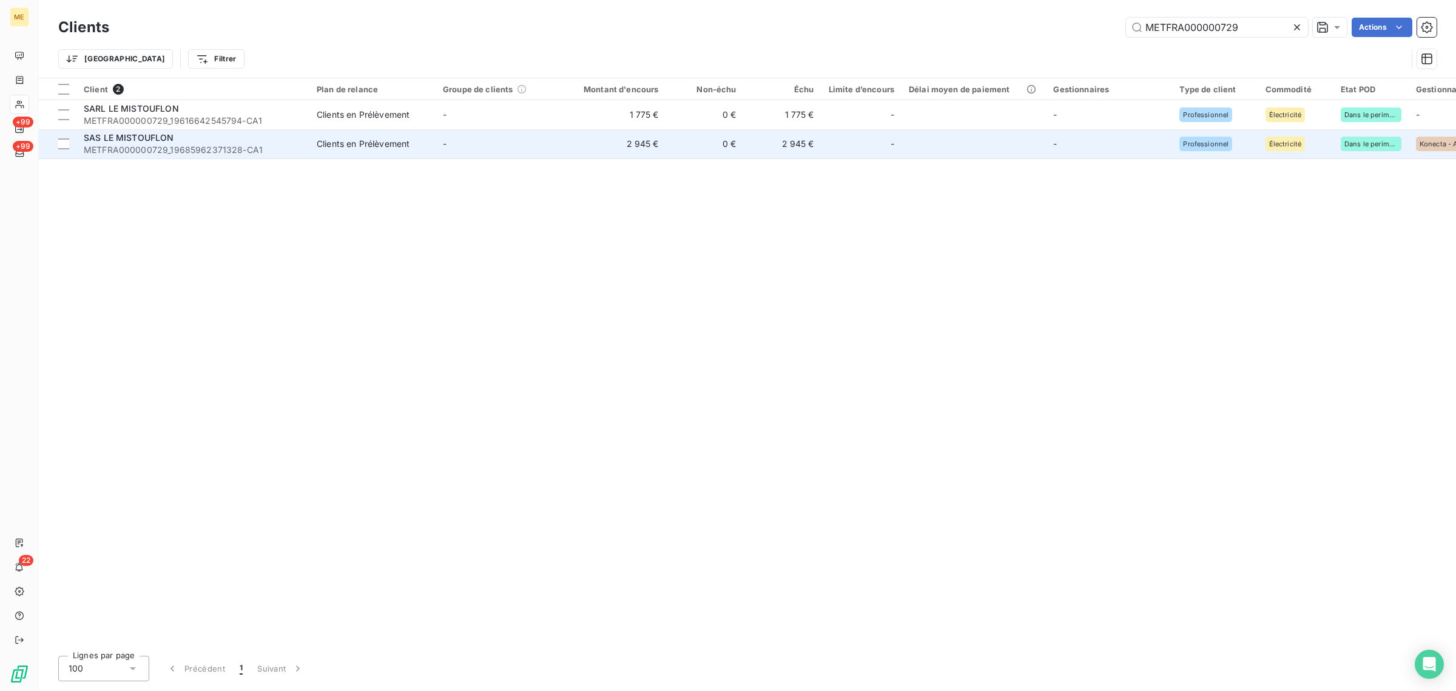
click at [625, 150] on td "2 945 €" at bounding box center [614, 143] width 104 height 29
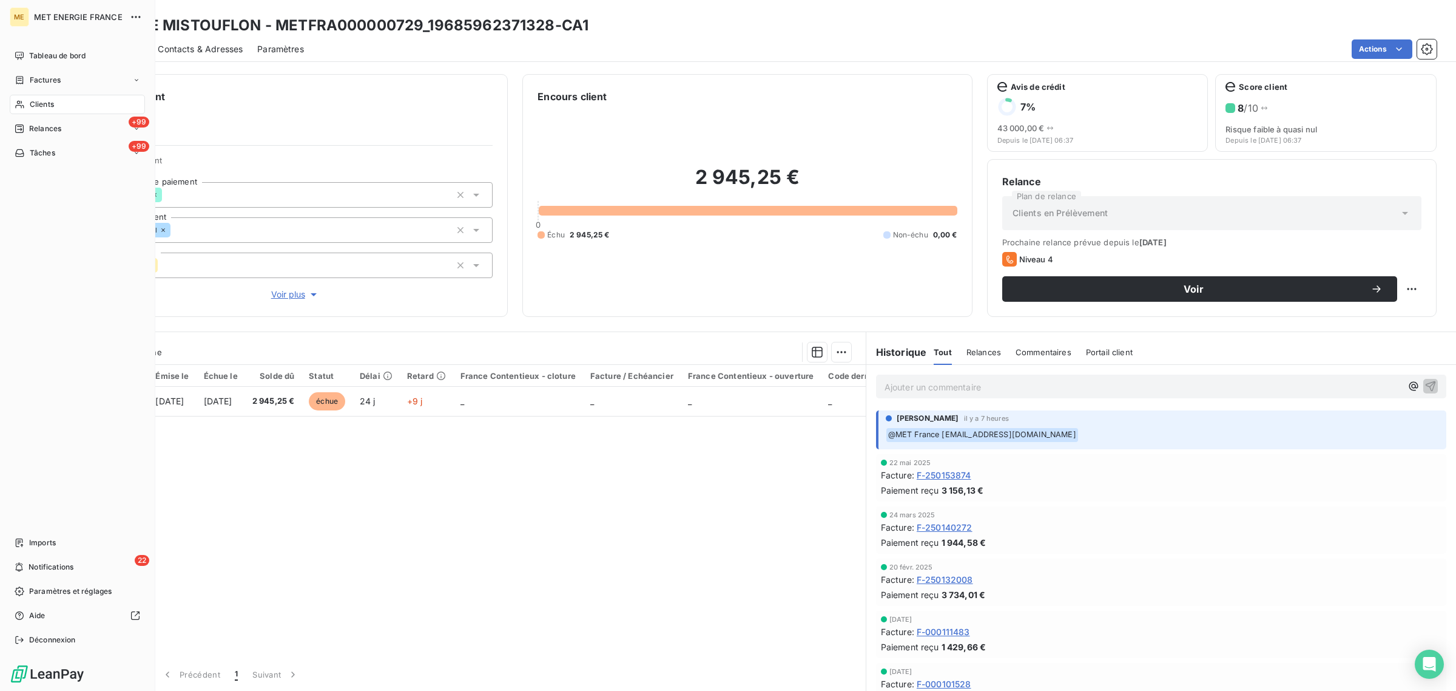
click at [18, 104] on icon at bounding box center [20, 105] width 10 height 10
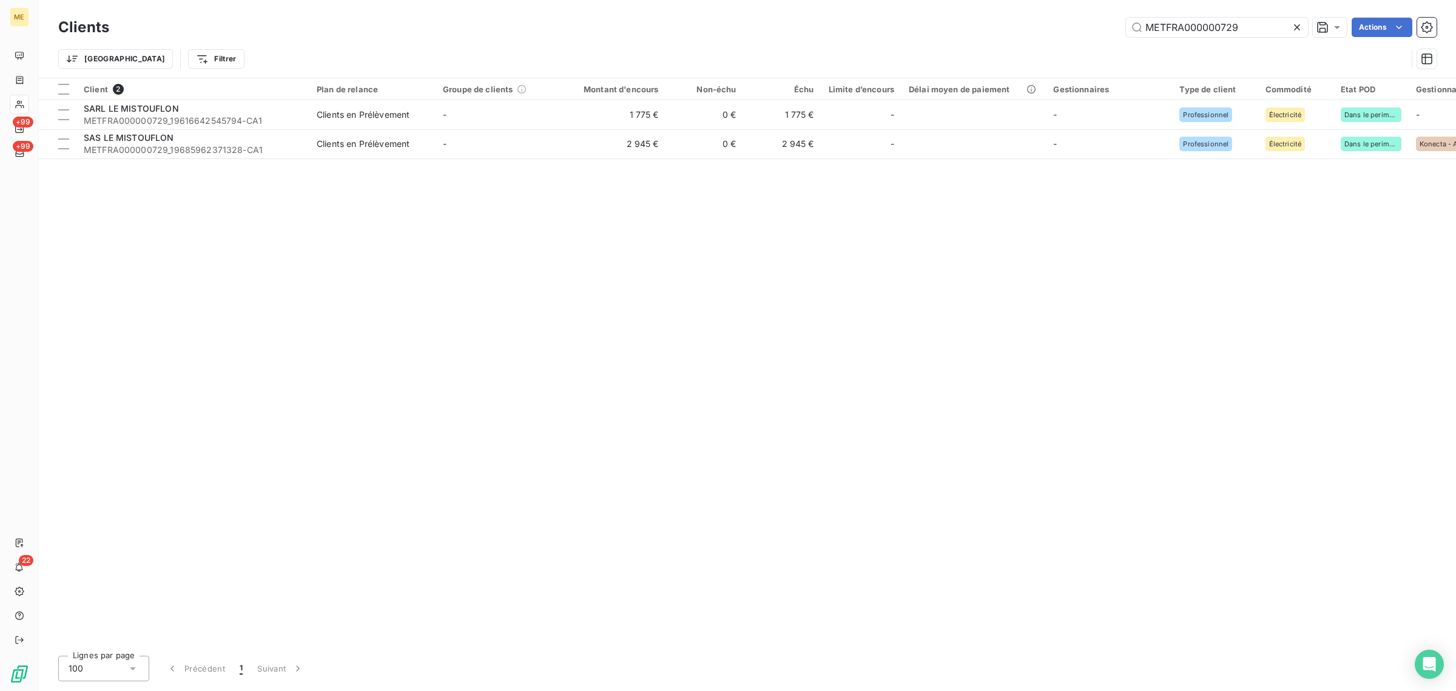
drag, startPoint x: 1268, startPoint y: 23, endPoint x: 956, endPoint y: 38, distance: 312.8
click at [956, 38] on div "Clients METFRA000000729 Actions" at bounding box center [747, 27] width 1379 height 25
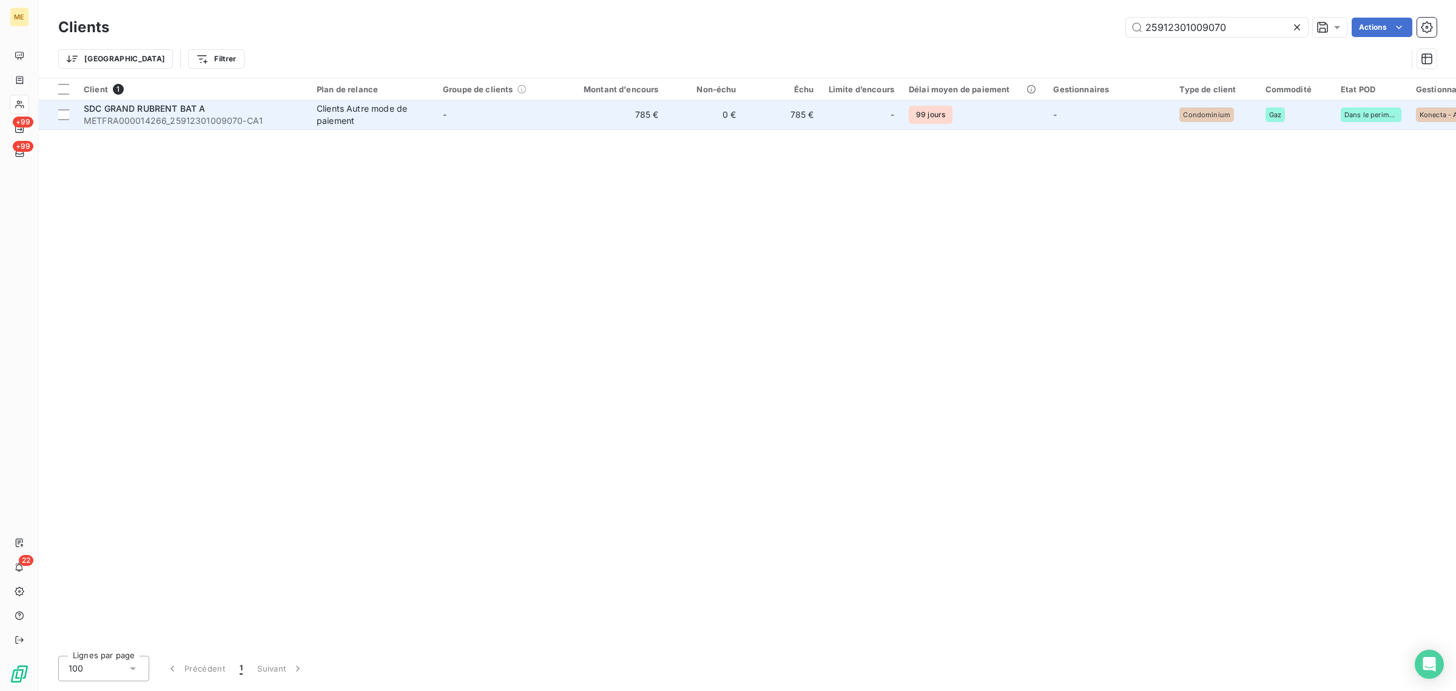
type input "25912301009070"
click at [554, 115] on td "-" at bounding box center [499, 114] width 126 height 29
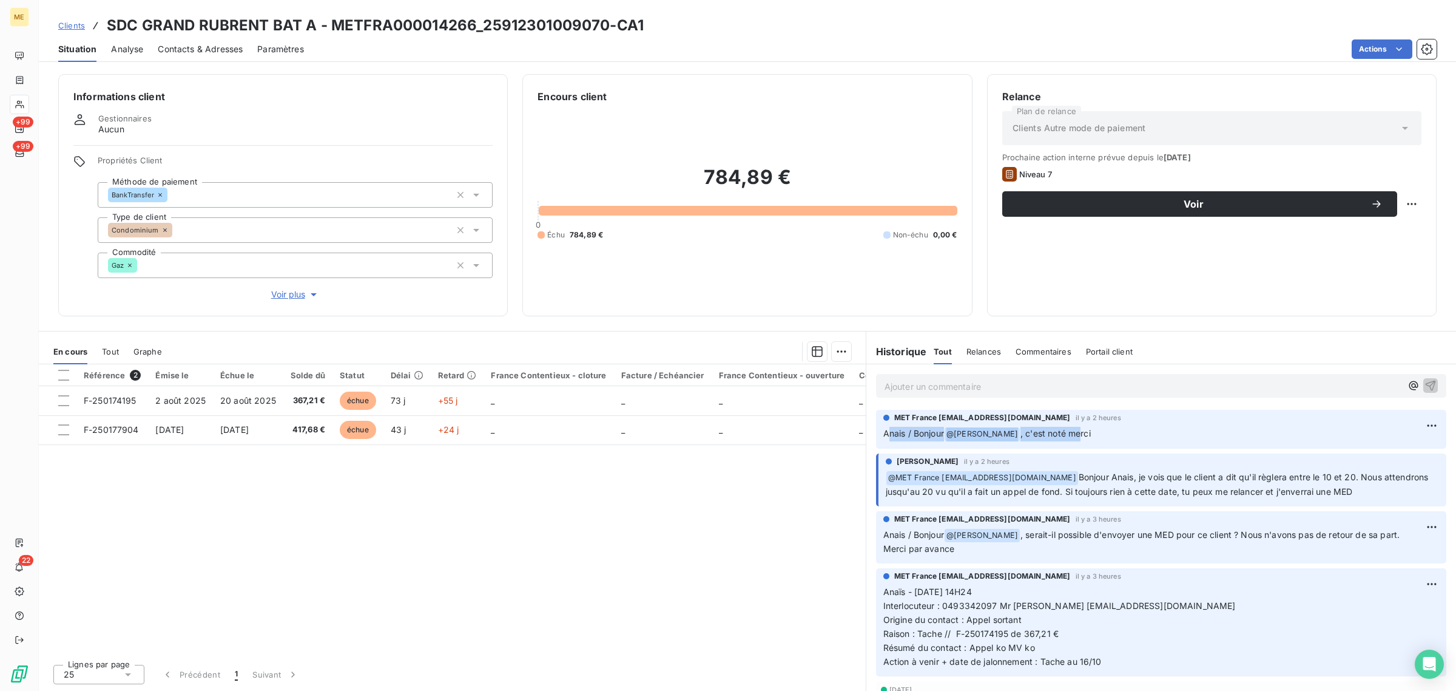
drag, startPoint x: 893, startPoint y: 434, endPoint x: 1126, endPoint y: 432, distance: 233.0
click at [1126, 432] on p "Anais / Bonjour @ [PERSON_NAME] , c'est noté merci" at bounding box center [1161, 434] width 556 height 15
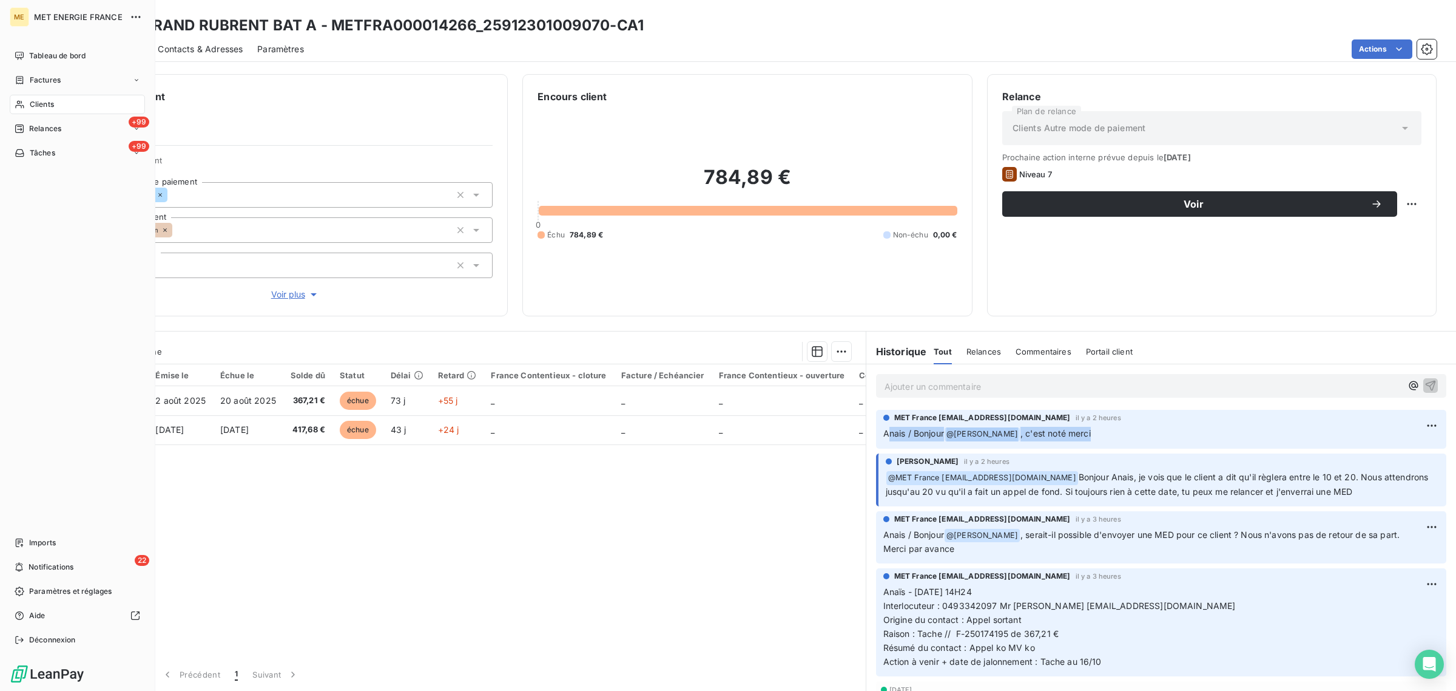
click at [24, 98] on div "Clients" at bounding box center [77, 104] width 135 height 19
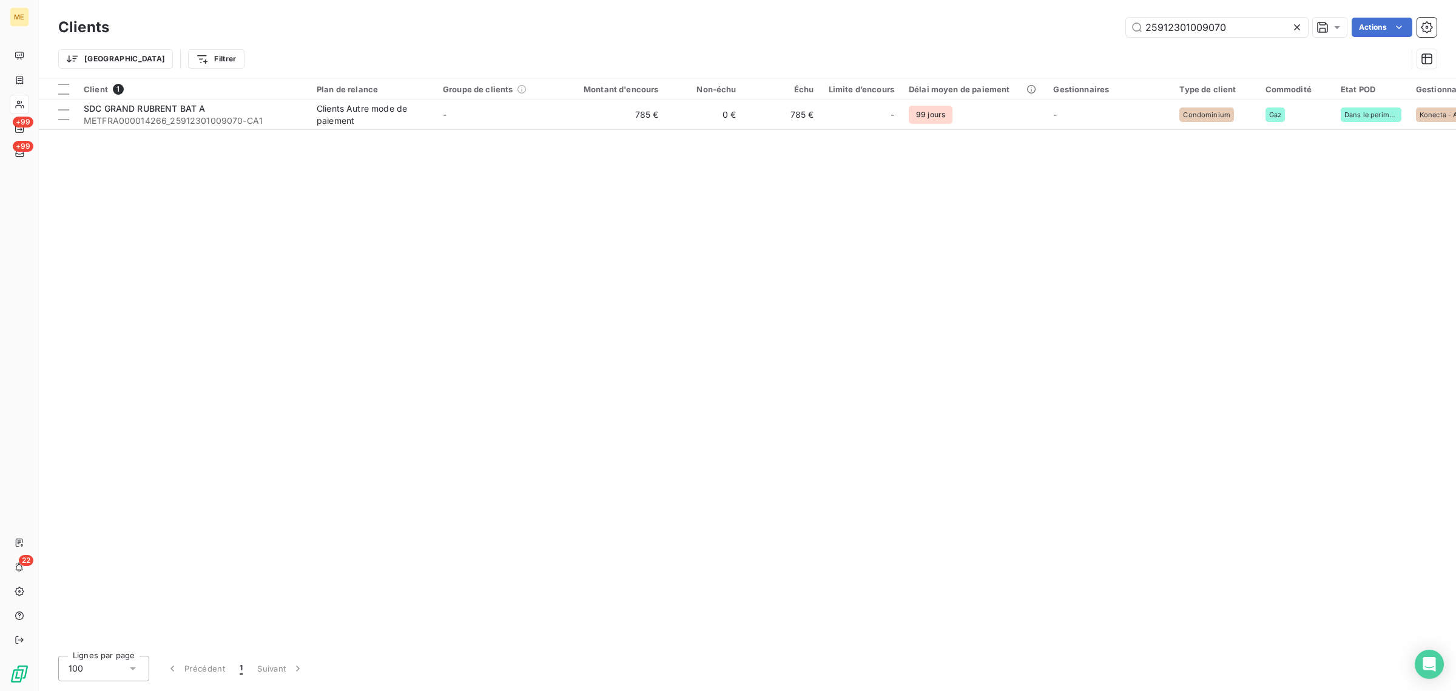
drag, startPoint x: 1232, startPoint y: 22, endPoint x: 978, endPoint y: 22, distance: 254.2
click at [985, 22] on div "25912301009070 Actions" at bounding box center [780, 27] width 1313 height 19
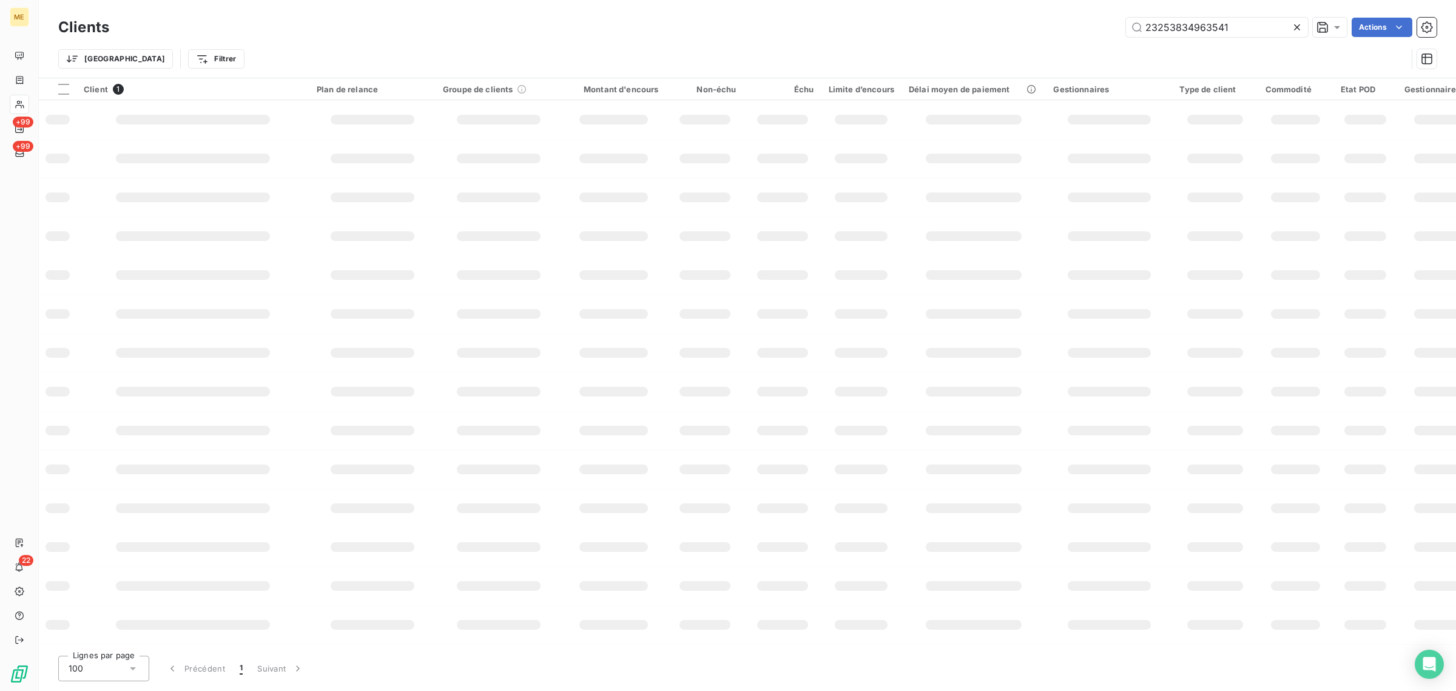
type input "23253834963541"
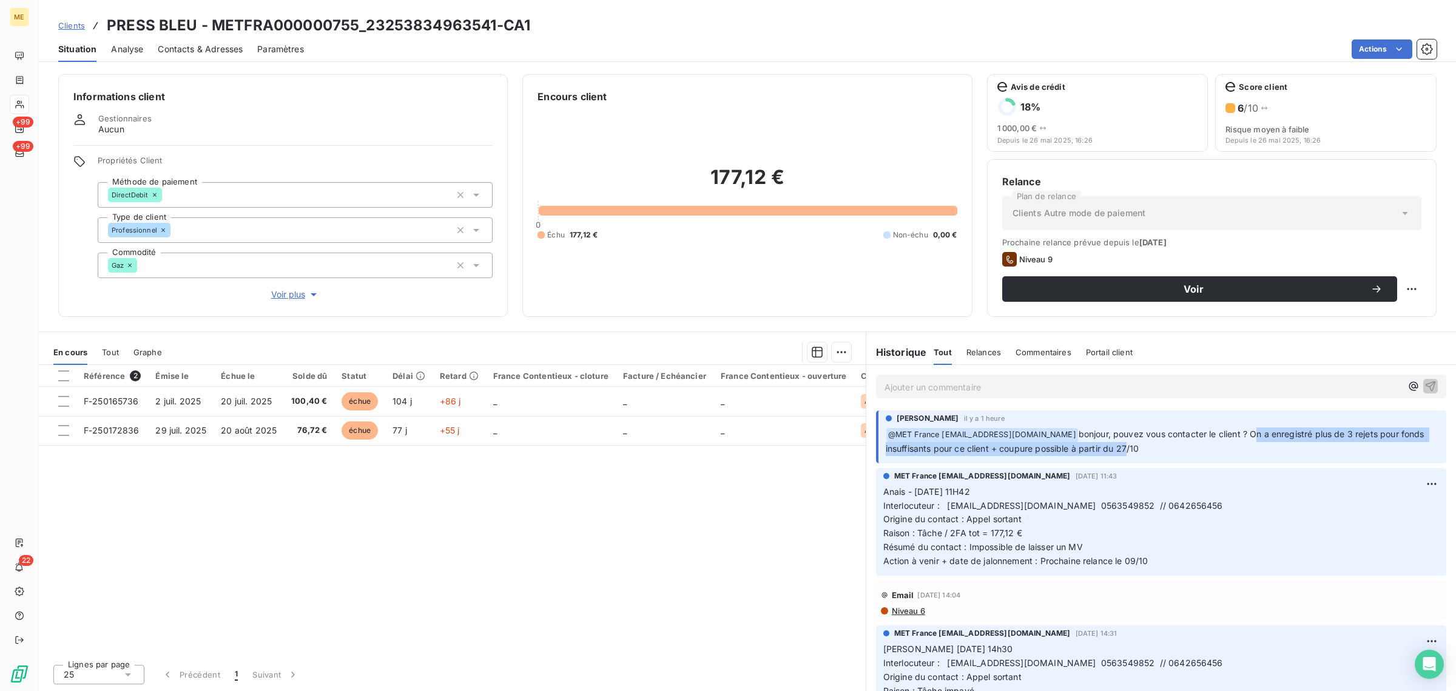
drag, startPoint x: 1254, startPoint y: 437, endPoint x: 1148, endPoint y: 446, distance: 105.9
click at [1148, 446] on span "bonjour, pouvez vous contacter le client ? On a enregistré plus de 3 rejets pou…" at bounding box center [1156, 440] width 541 height 25
click at [1160, 446] on span "bonjour, pouvez vous contacter le client ? On a enregistré plus de 3 rejets pou…" at bounding box center [1156, 440] width 541 height 25
drag, startPoint x: 1166, startPoint y: 453, endPoint x: 1096, endPoint y: 441, distance: 70.2
click at [1096, 441] on p "﻿ @ MET [GEOGRAPHIC_DATA] [EMAIL_ADDRESS][DOMAIN_NAME] bonjour, pouvez vous con…" at bounding box center [1162, 441] width 553 height 29
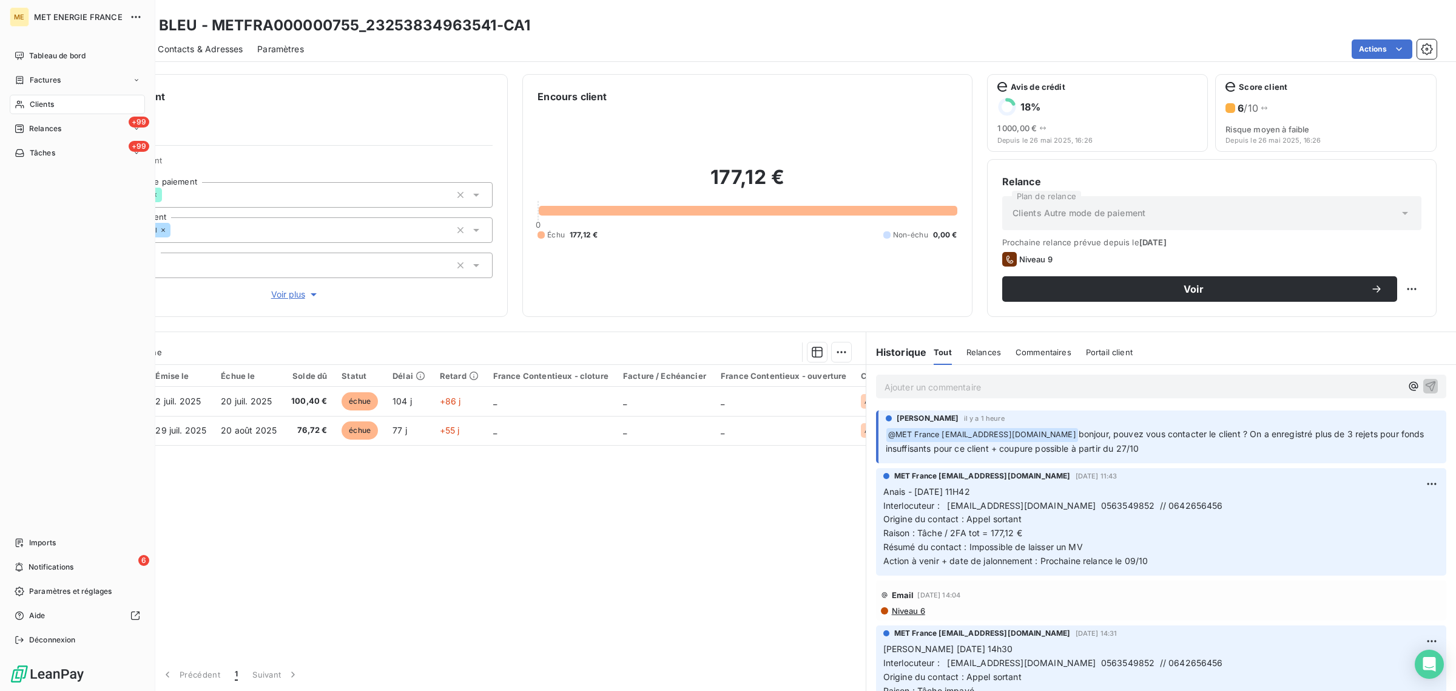
click at [24, 105] on icon at bounding box center [20, 105] width 10 height 10
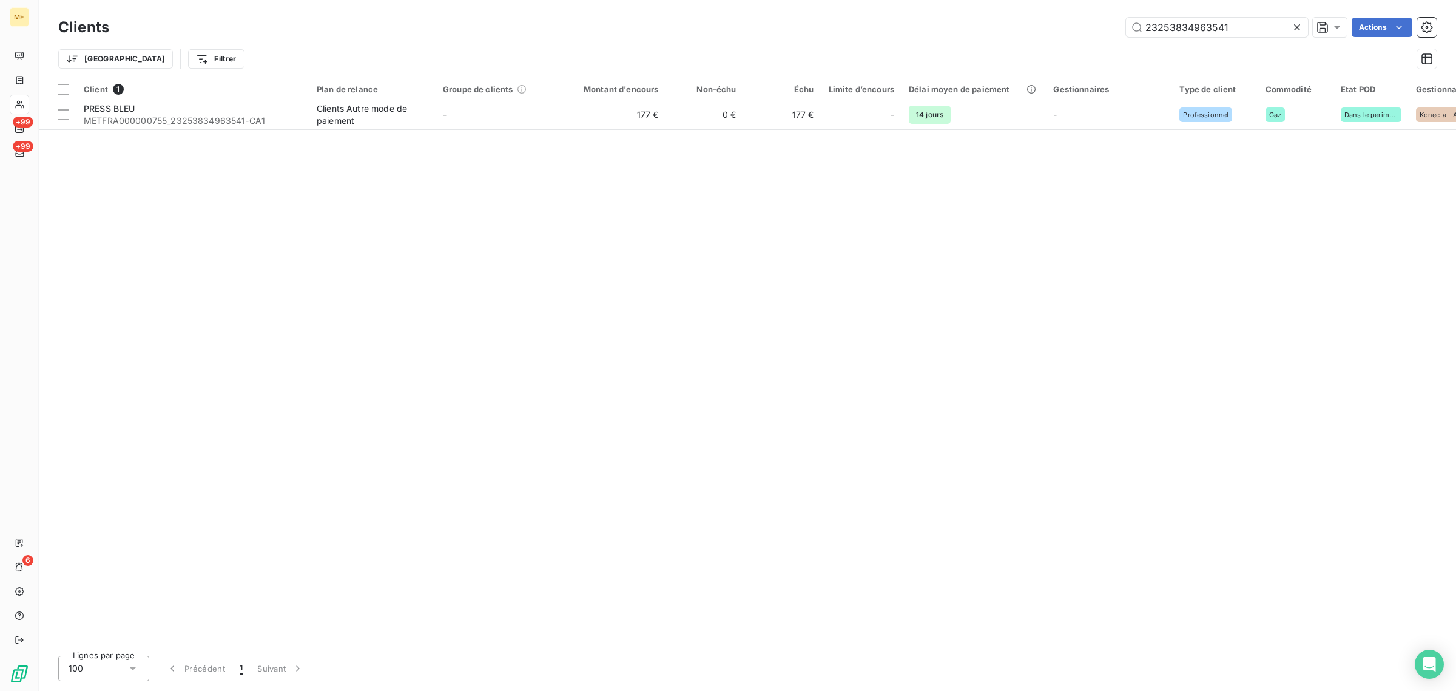
drag, startPoint x: 1238, startPoint y: 25, endPoint x: 1080, endPoint y: 14, distance: 158.7
click at [1119, 18] on div "23253834963541 Actions" at bounding box center [780, 27] width 1313 height 19
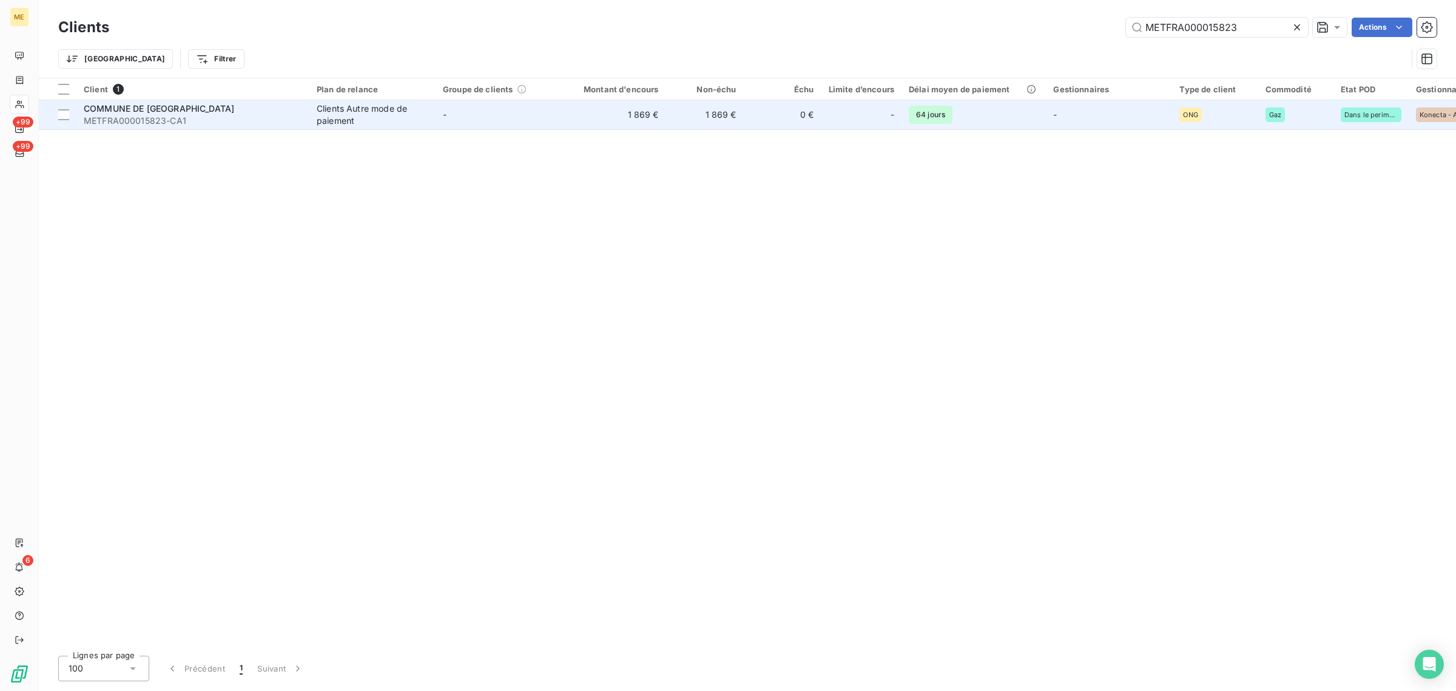
type input "METFRA000015823"
click at [471, 117] on td "-" at bounding box center [499, 114] width 126 height 29
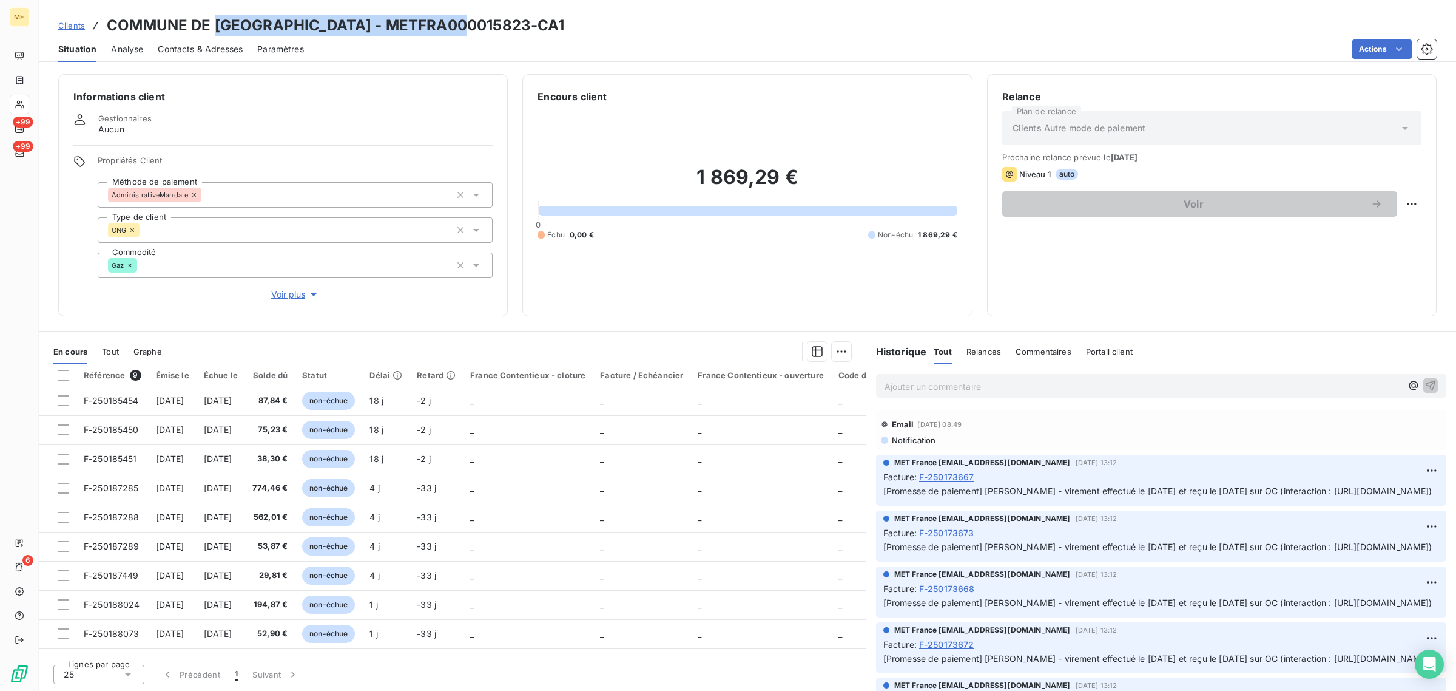
drag, startPoint x: 217, startPoint y: 21, endPoint x: 525, endPoint y: 26, distance: 308.3
click at [525, 26] on h3 "COMMUNE DE [GEOGRAPHIC_DATA] - METFRA000015823-CA1" at bounding box center [336, 26] width 458 height 22
click at [279, 285] on div "Propriétés Client Méthode de paiement AdministrativeMandate Type de client ONG …" at bounding box center [295, 228] width 395 height 146
click at [283, 291] on span "Voir plus" at bounding box center [295, 294] width 49 height 12
